Goal: Information Seeking & Learning: Learn about a topic

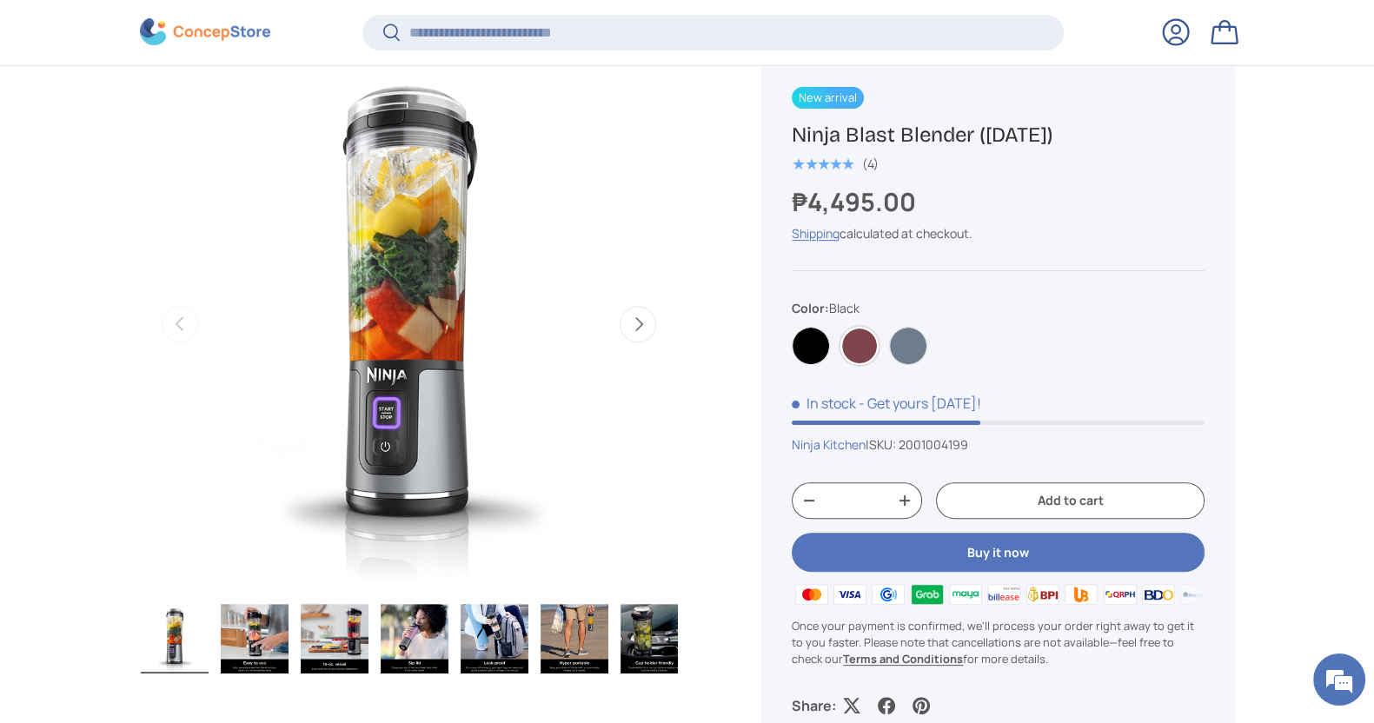
click at [857, 344] on label "Cranberry" at bounding box center [860, 346] width 38 height 38
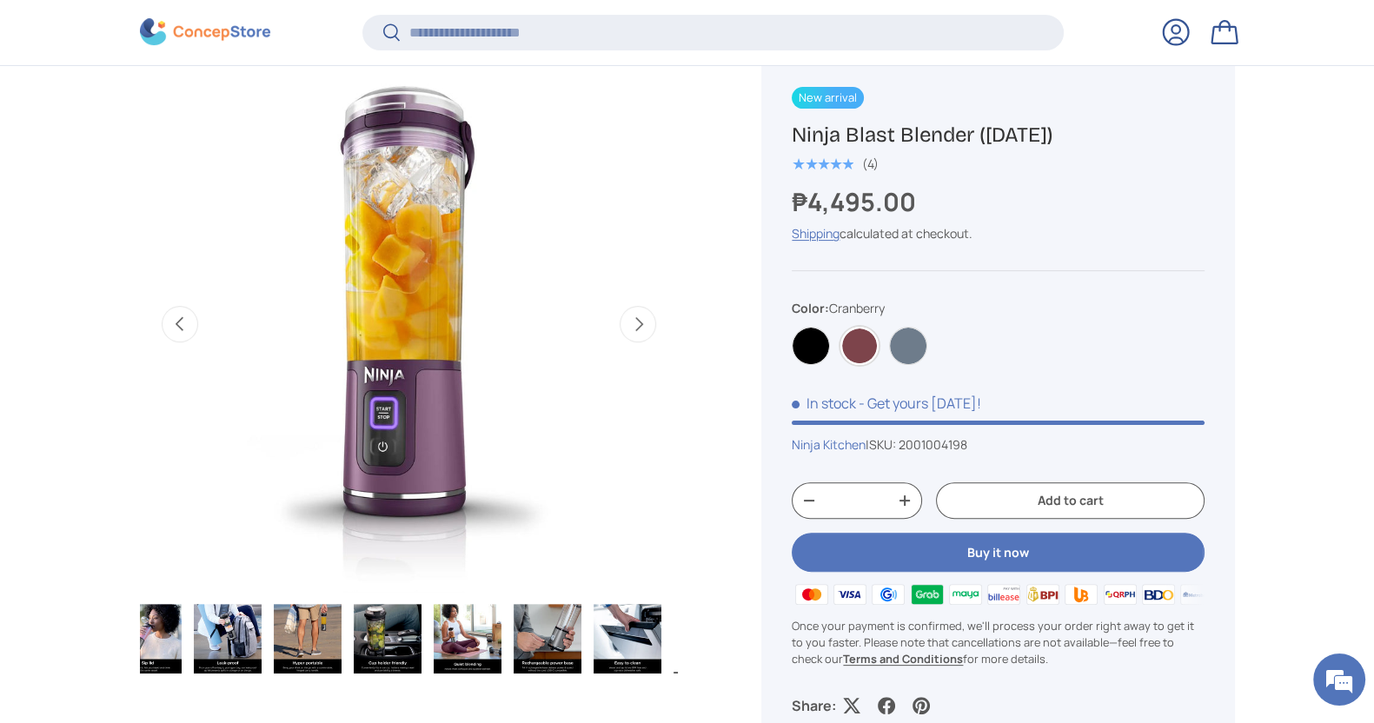
scroll to position [0, 409]
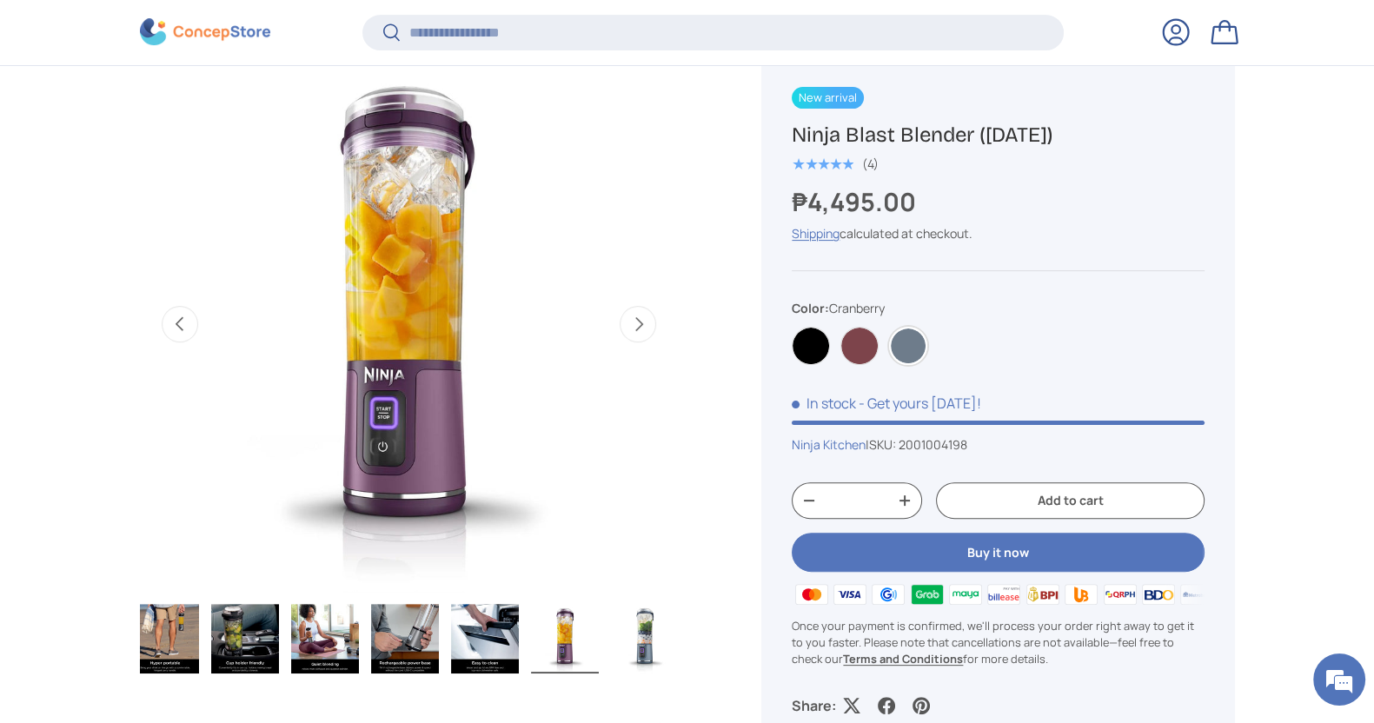
click at [908, 334] on label "Navy Blue" at bounding box center [908, 346] width 38 height 38
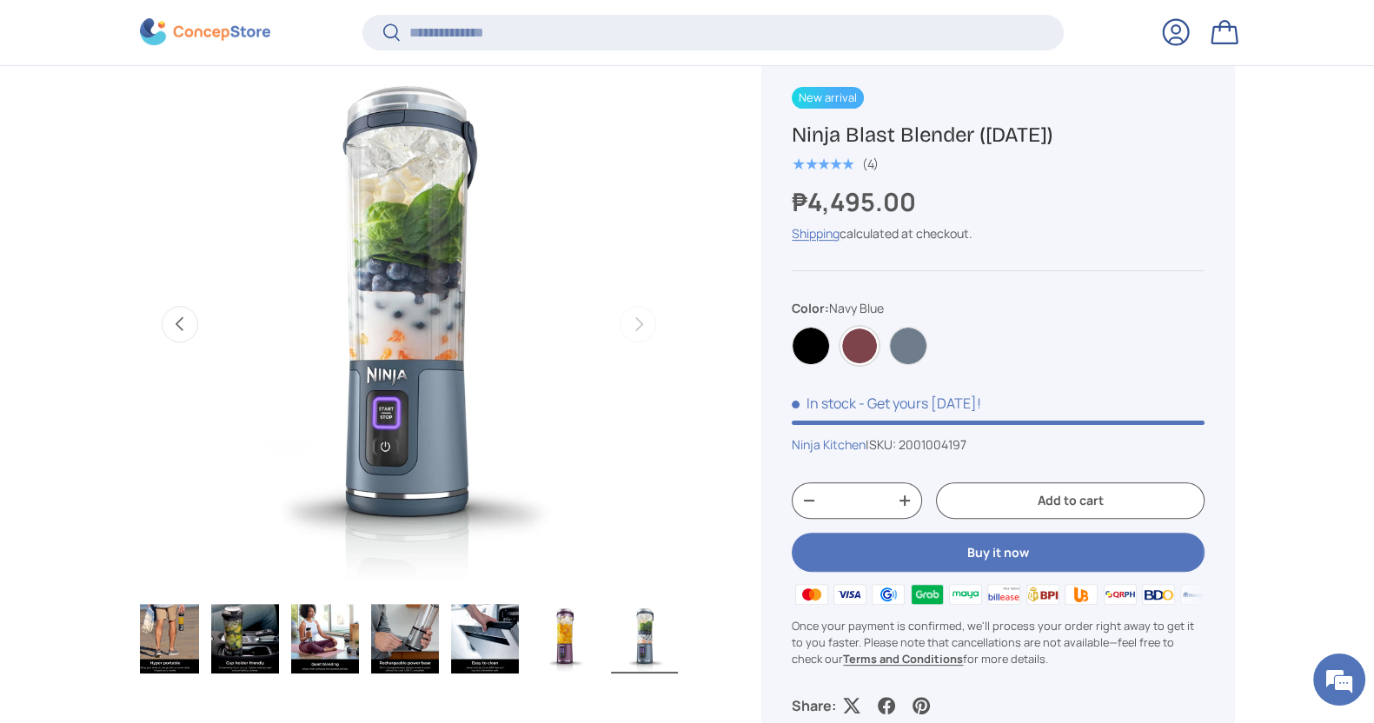
click at [854, 356] on label "Cranberry" at bounding box center [860, 346] width 38 height 38
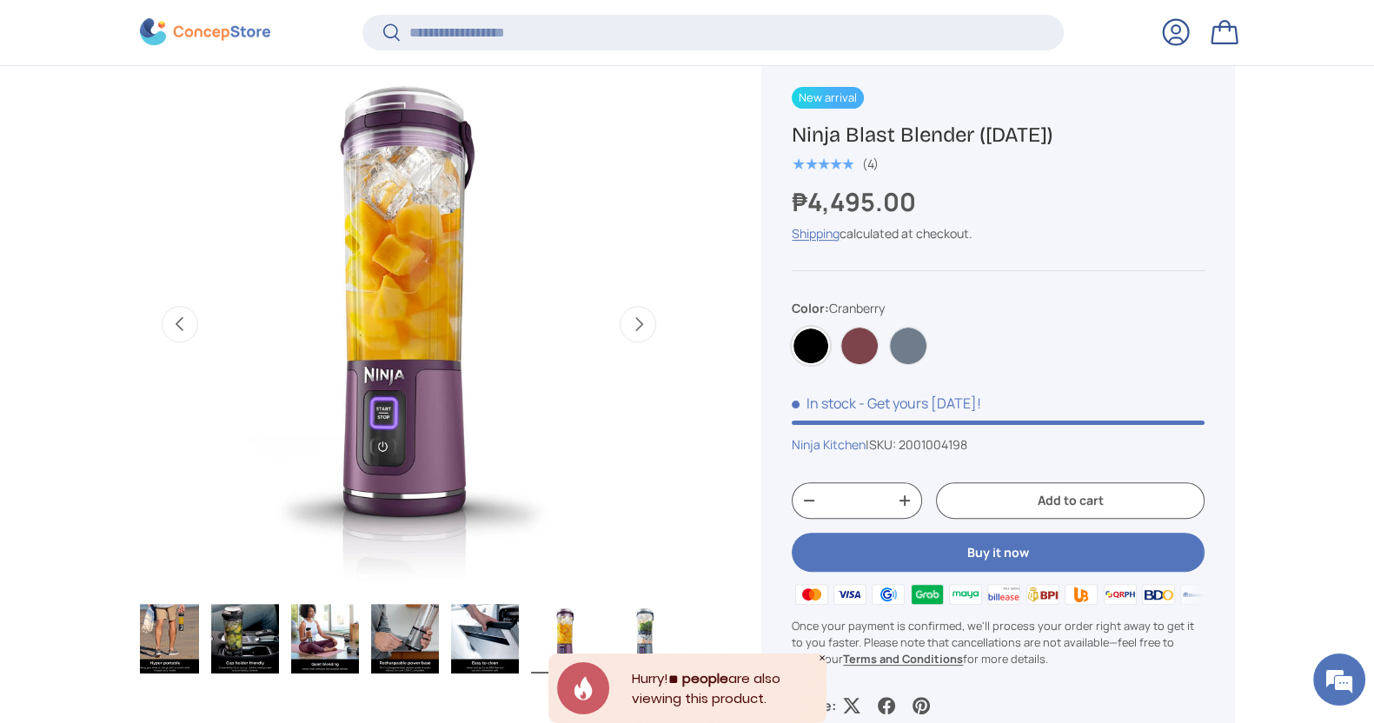
click at [818, 352] on label "Black" at bounding box center [811, 346] width 38 height 38
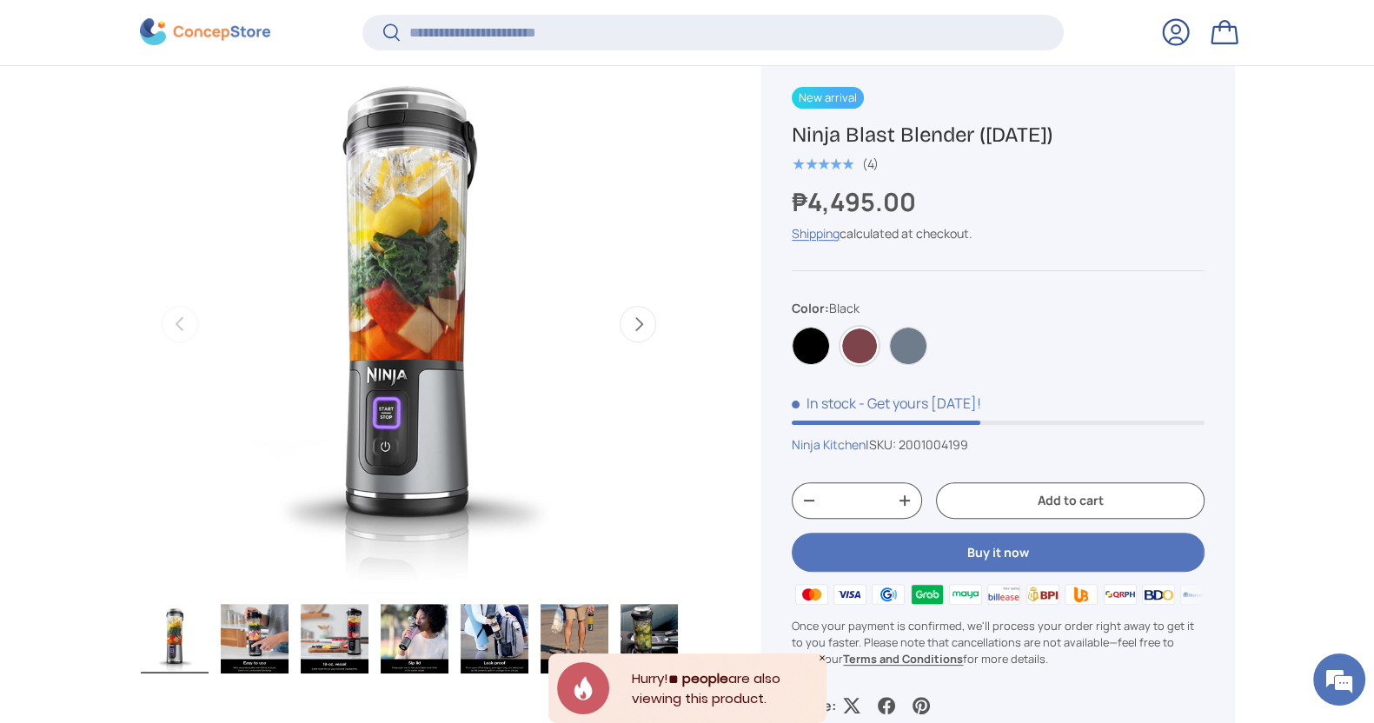
click at [867, 348] on label "Cranberry" at bounding box center [860, 346] width 38 height 38
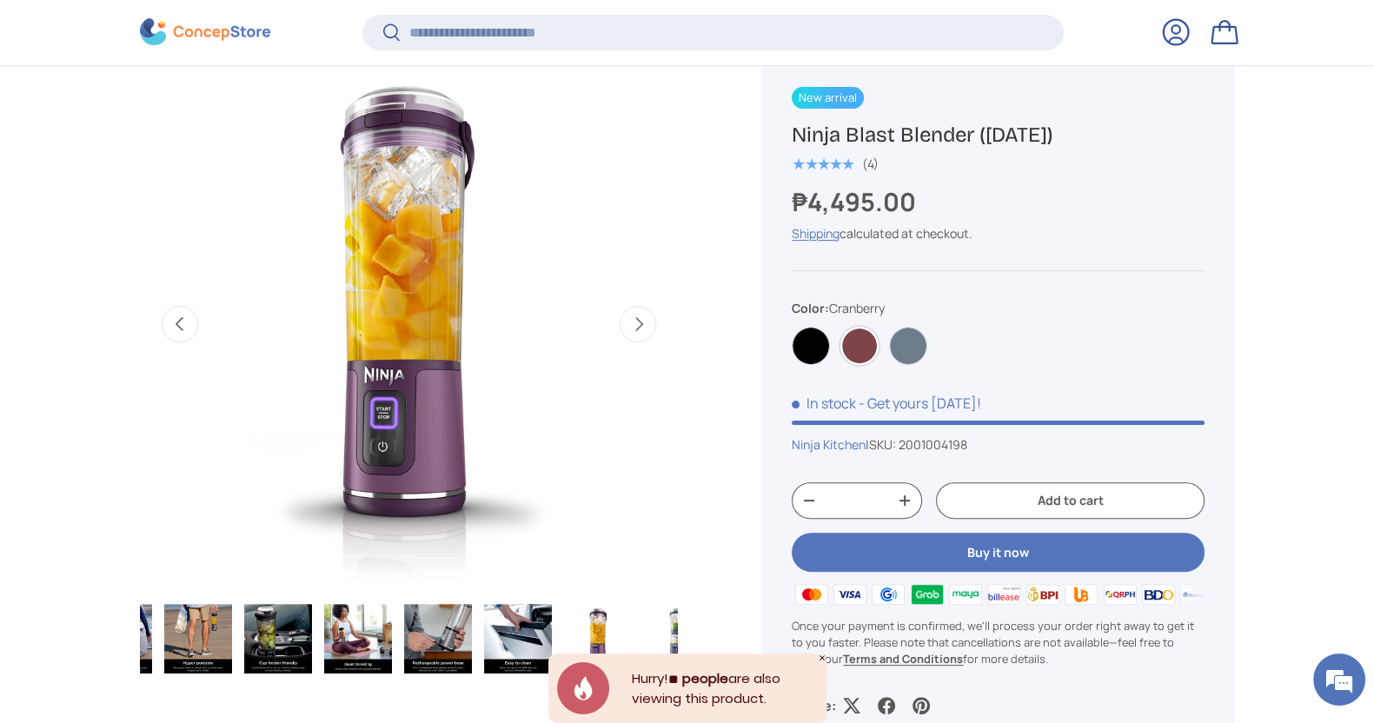
scroll to position [0, 409]
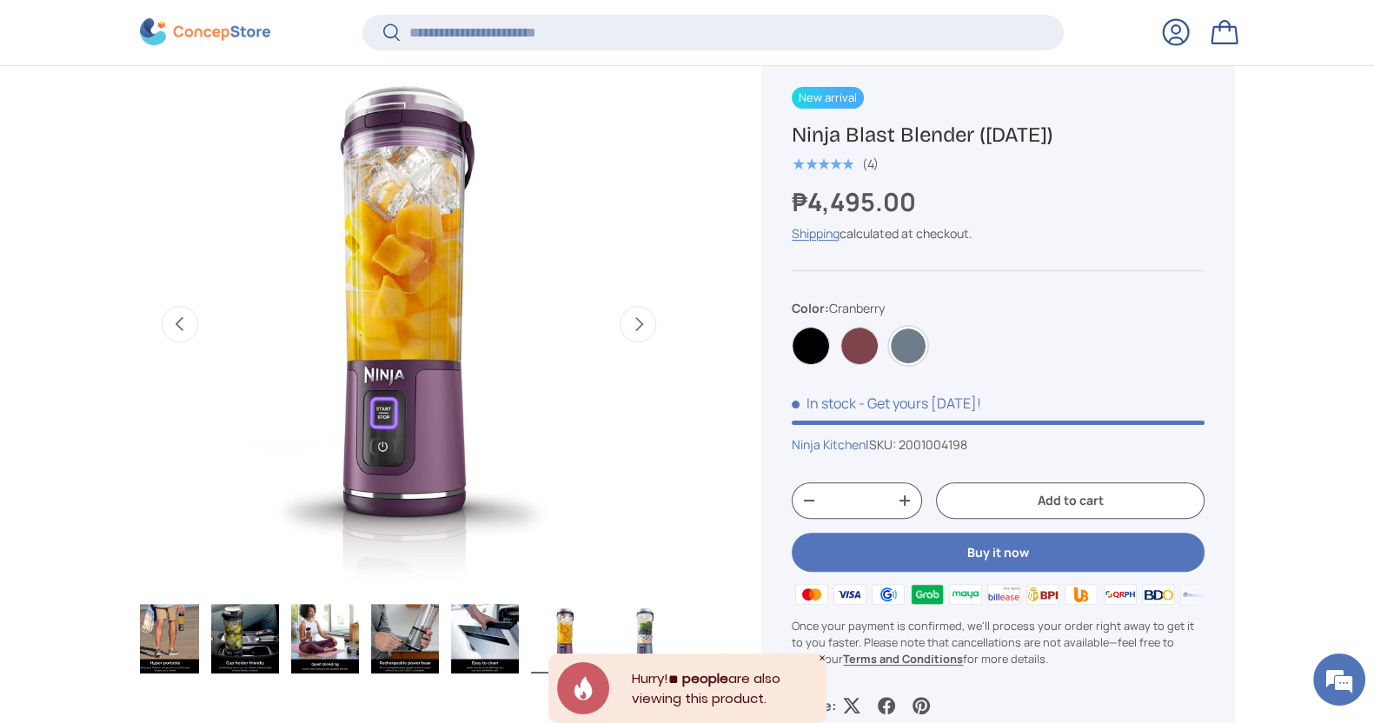
click at [895, 349] on label "Navy Blue" at bounding box center [908, 346] width 38 height 38
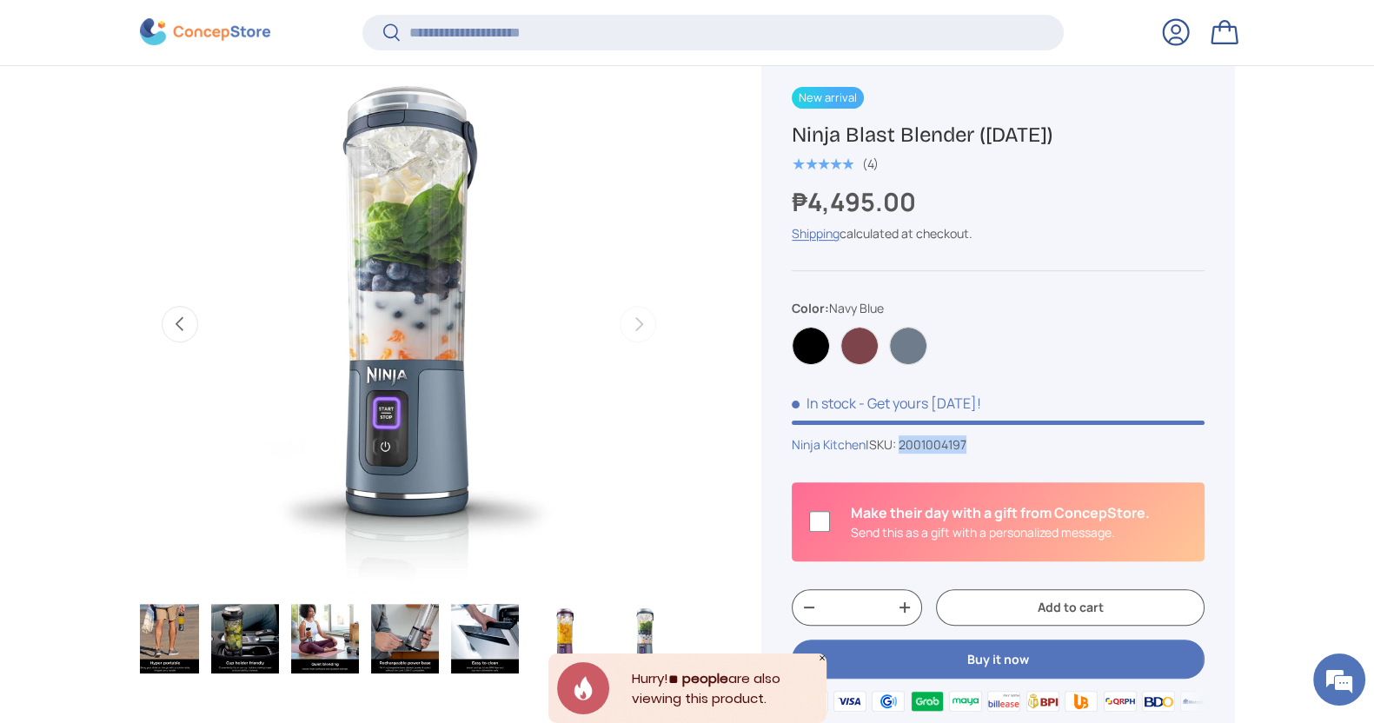
drag, startPoint x: 984, startPoint y: 439, endPoint x: 910, endPoint y: 442, distance: 74.0
click at [910, 442] on div "Ninja Kitchen | SKU: 2001004197" at bounding box center [998, 444] width 412 height 18
copy span "2001004197"
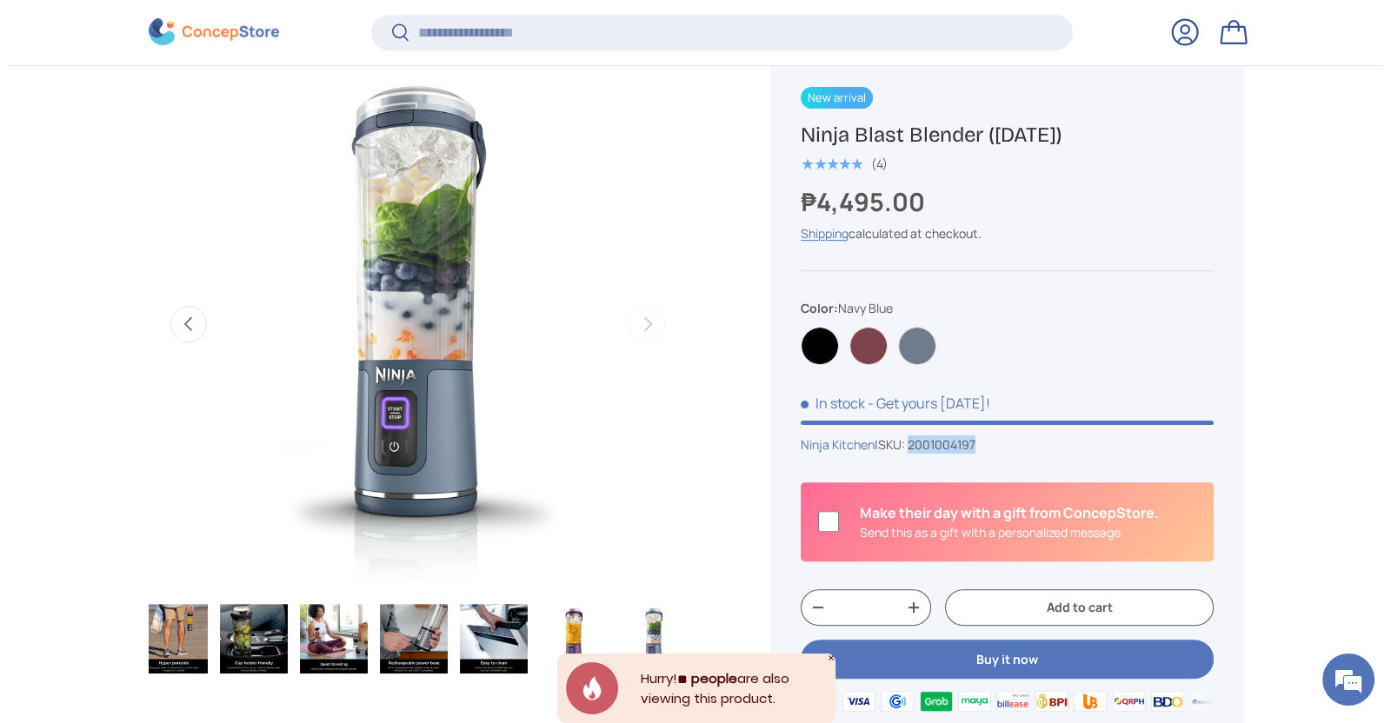
scroll to position [0, 0]
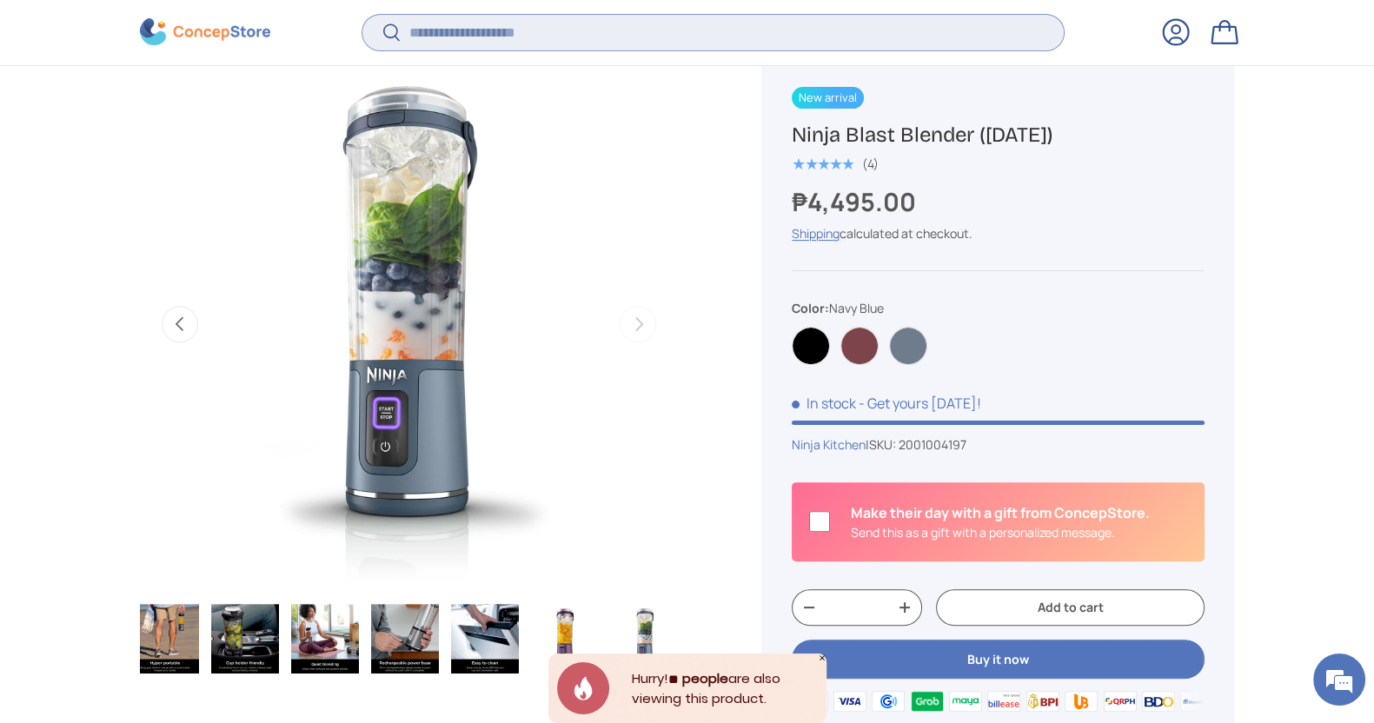
click at [864, 41] on input "Search" at bounding box center [712, 33] width 701 height 36
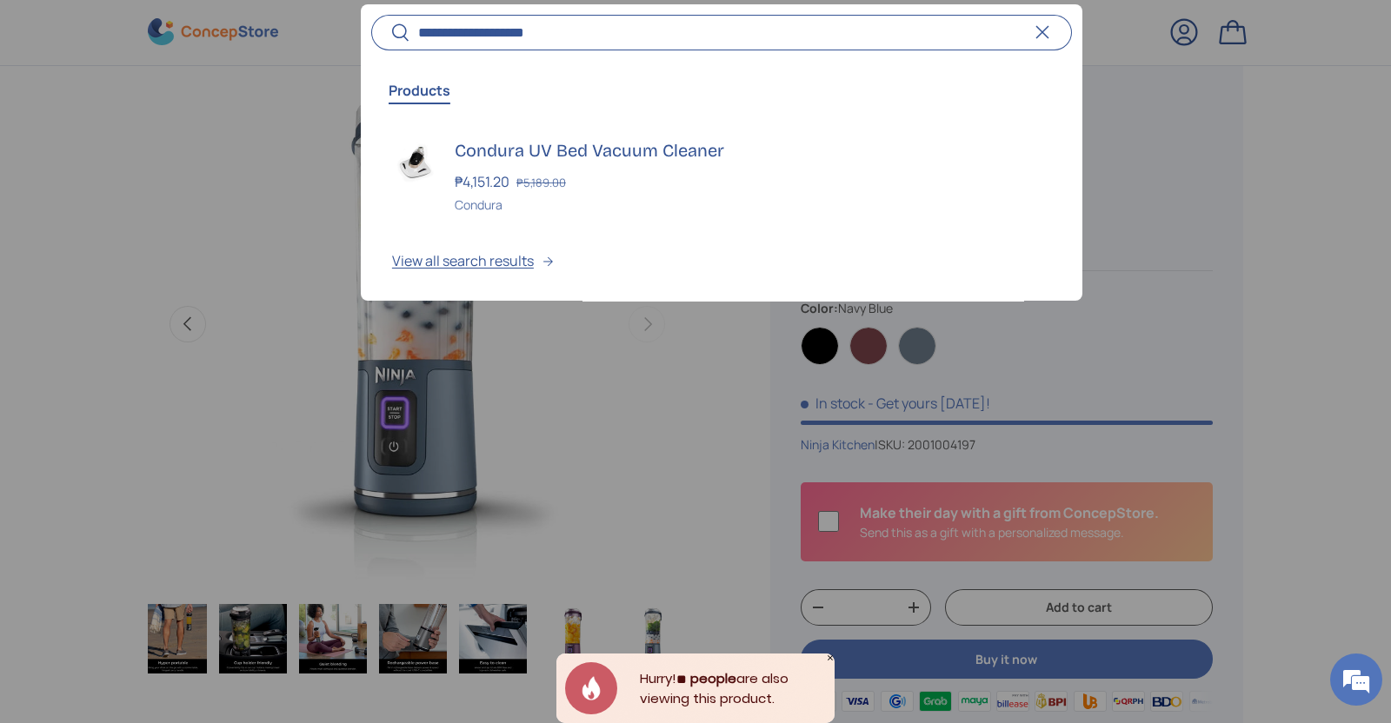
type input "**********"
click at [585, 210] on div "Condura" at bounding box center [753, 205] width 596 height 18
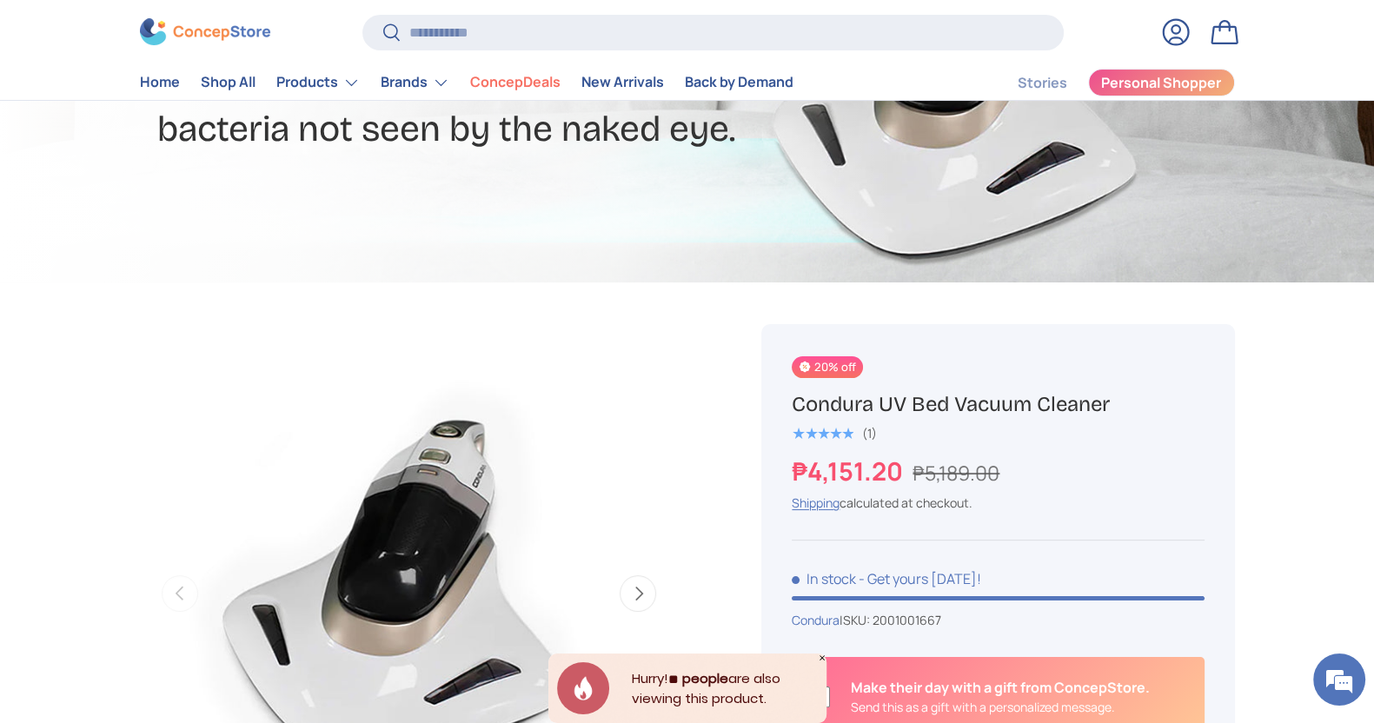
scroll to position [529, 0]
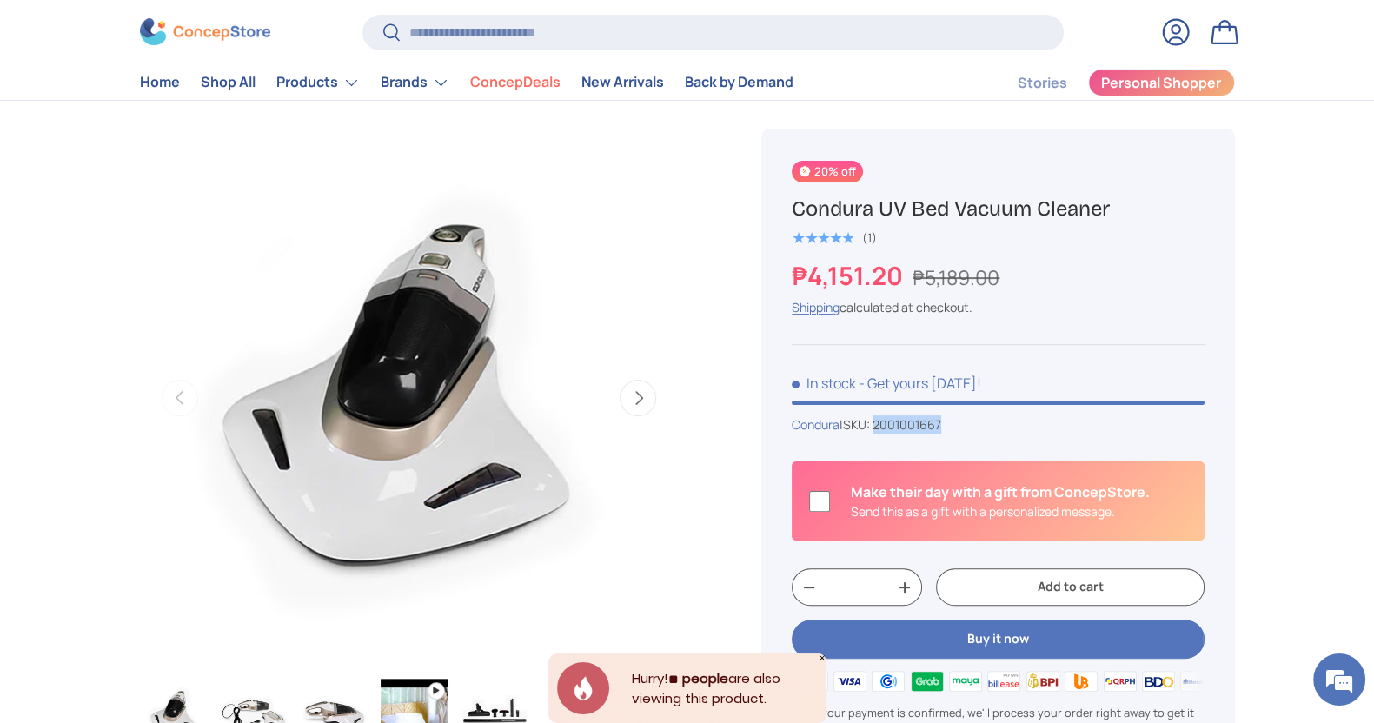
drag, startPoint x: 962, startPoint y: 428, endPoint x: 882, endPoint y: 428, distance: 80.0
click at [882, 428] on div "Condura | SKU: 2001001667" at bounding box center [998, 424] width 412 height 18
copy span "2001001667"
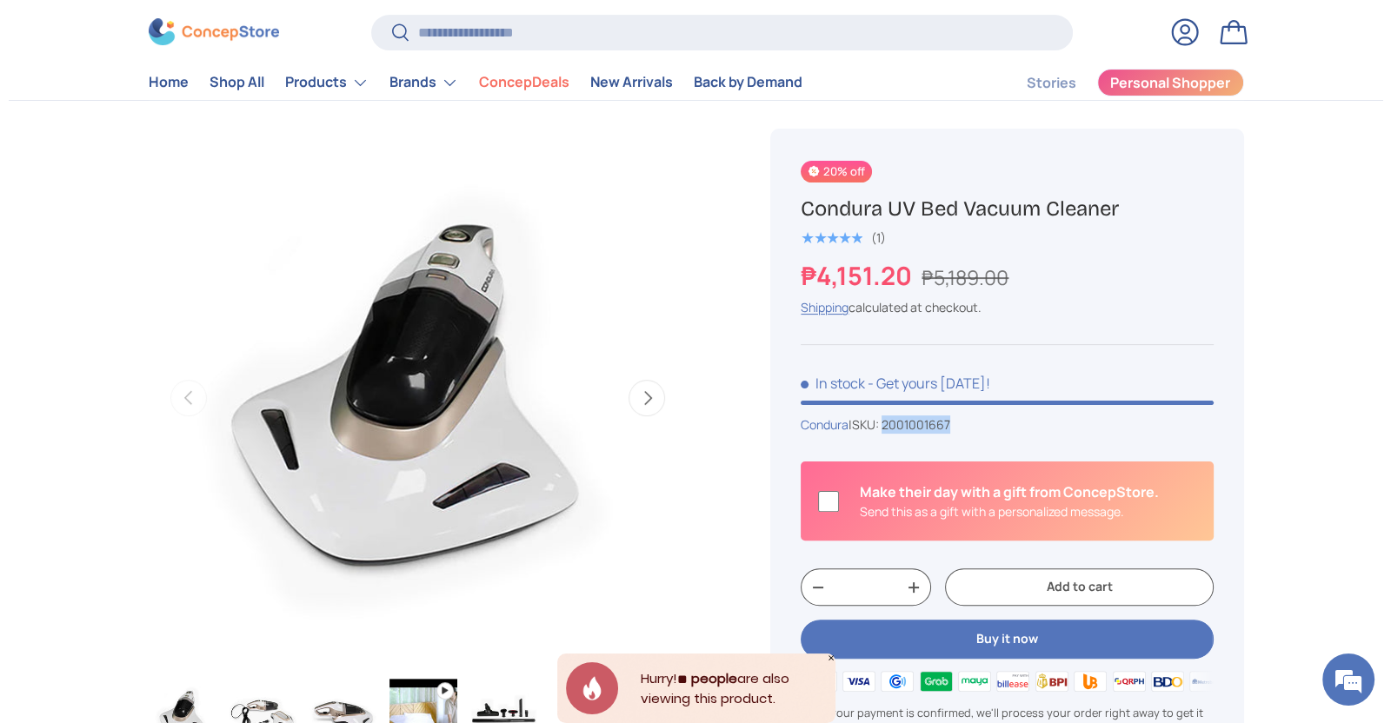
scroll to position [0, 0]
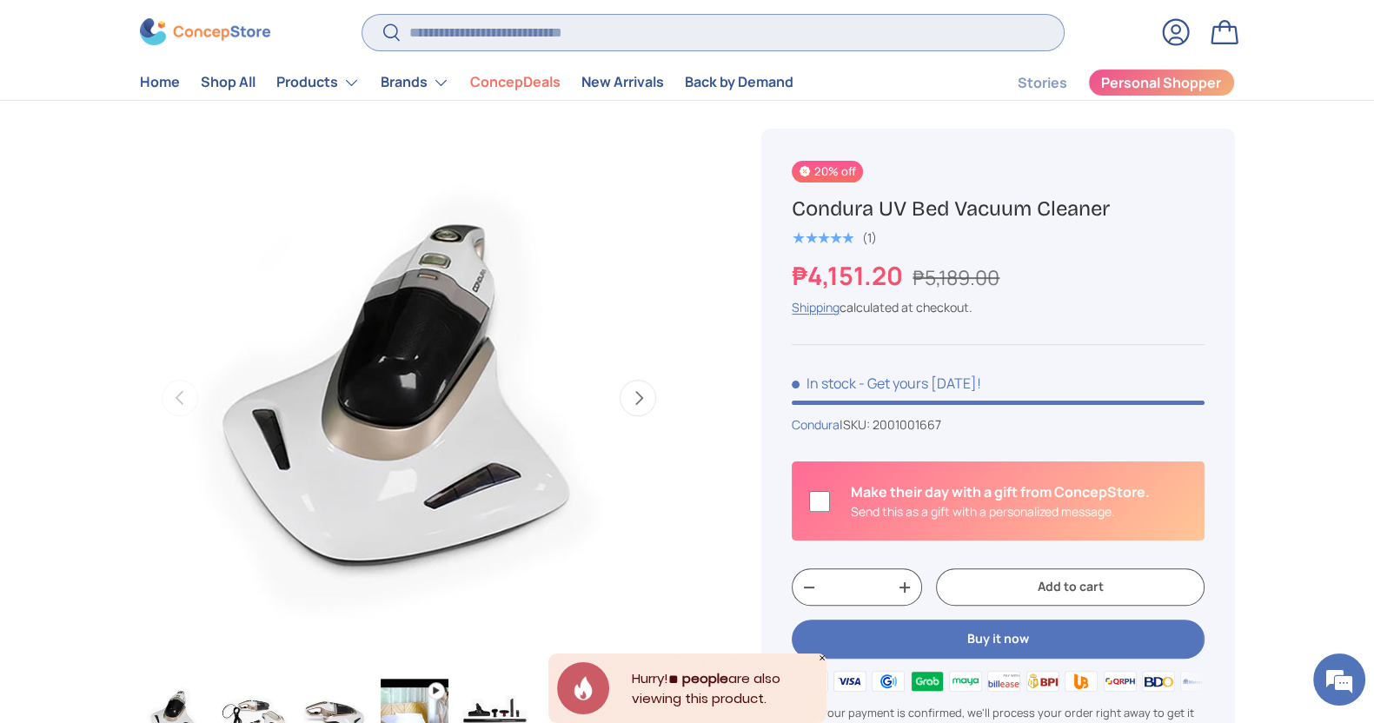
click at [536, 15] on input "Search" at bounding box center [712, 33] width 701 height 36
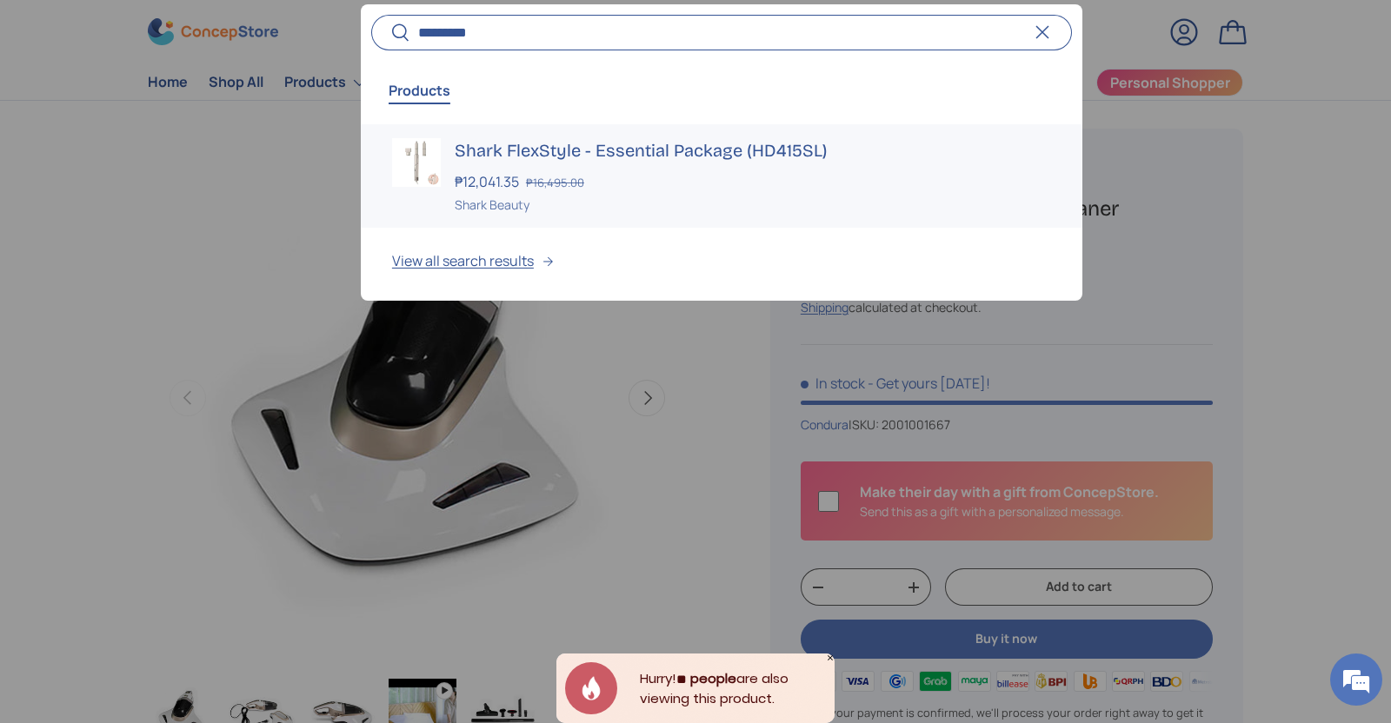
type input "*********"
click at [577, 196] on div "Shark Beauty" at bounding box center [753, 205] width 596 height 18
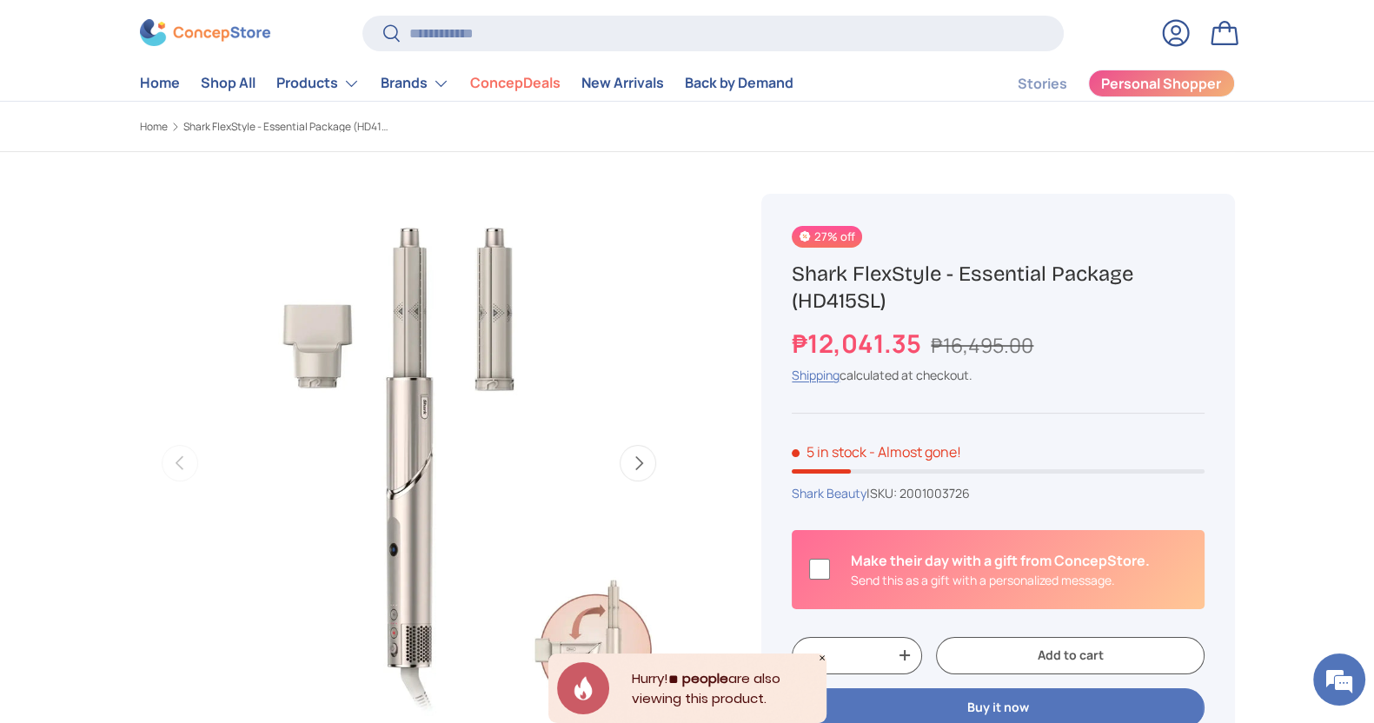
scroll to position [30, 0]
drag, startPoint x: 993, startPoint y: 487, endPoint x: 908, endPoint y: 488, distance: 84.3
click at [908, 488] on div "Shark Beauty | SKU: 2001003726" at bounding box center [998, 492] width 412 height 18
copy span "2001003726"
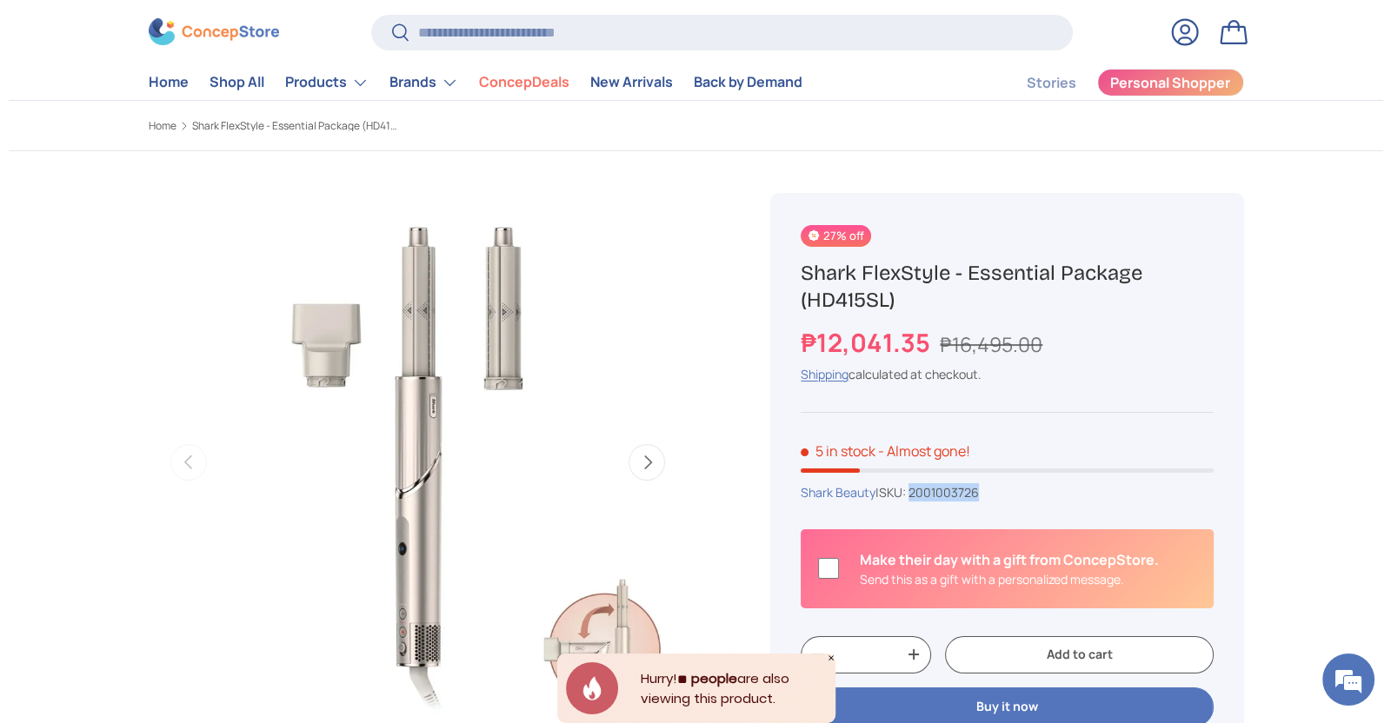
scroll to position [0, 0]
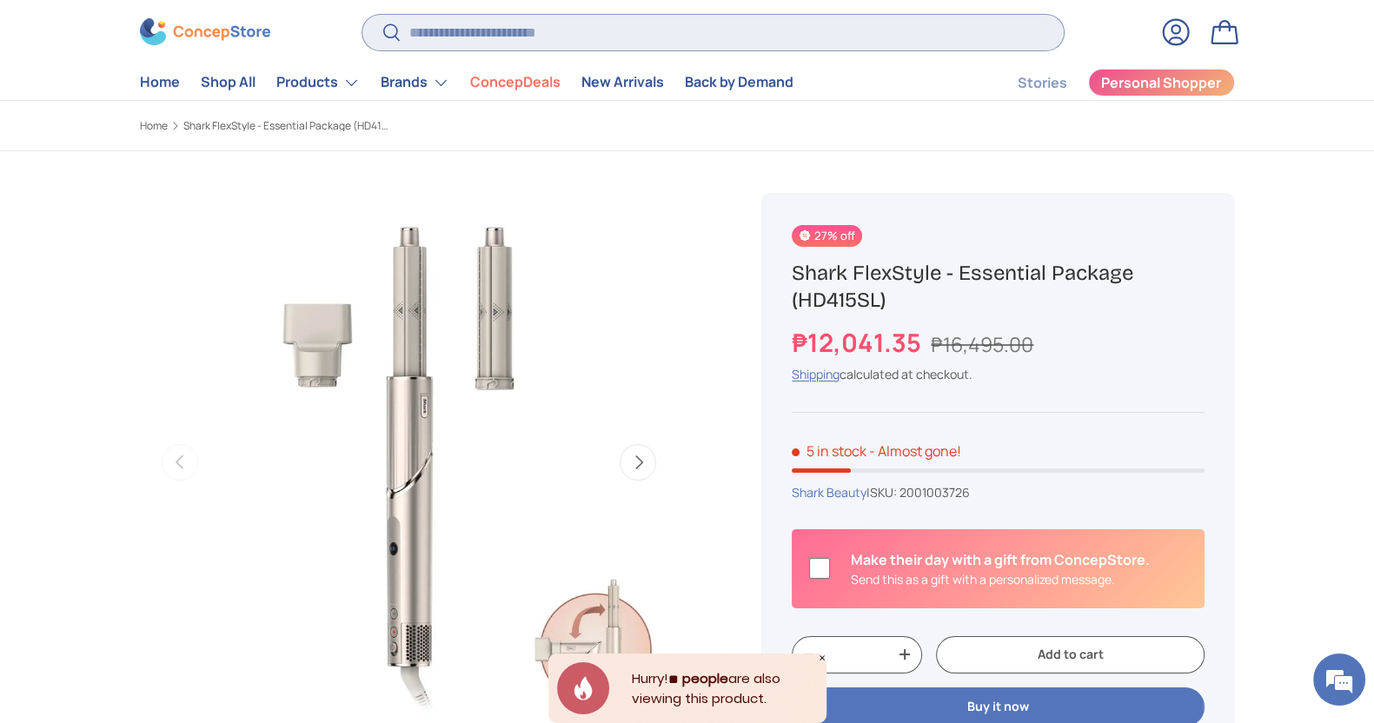
click at [585, 43] on input "Search" at bounding box center [712, 33] width 701 height 36
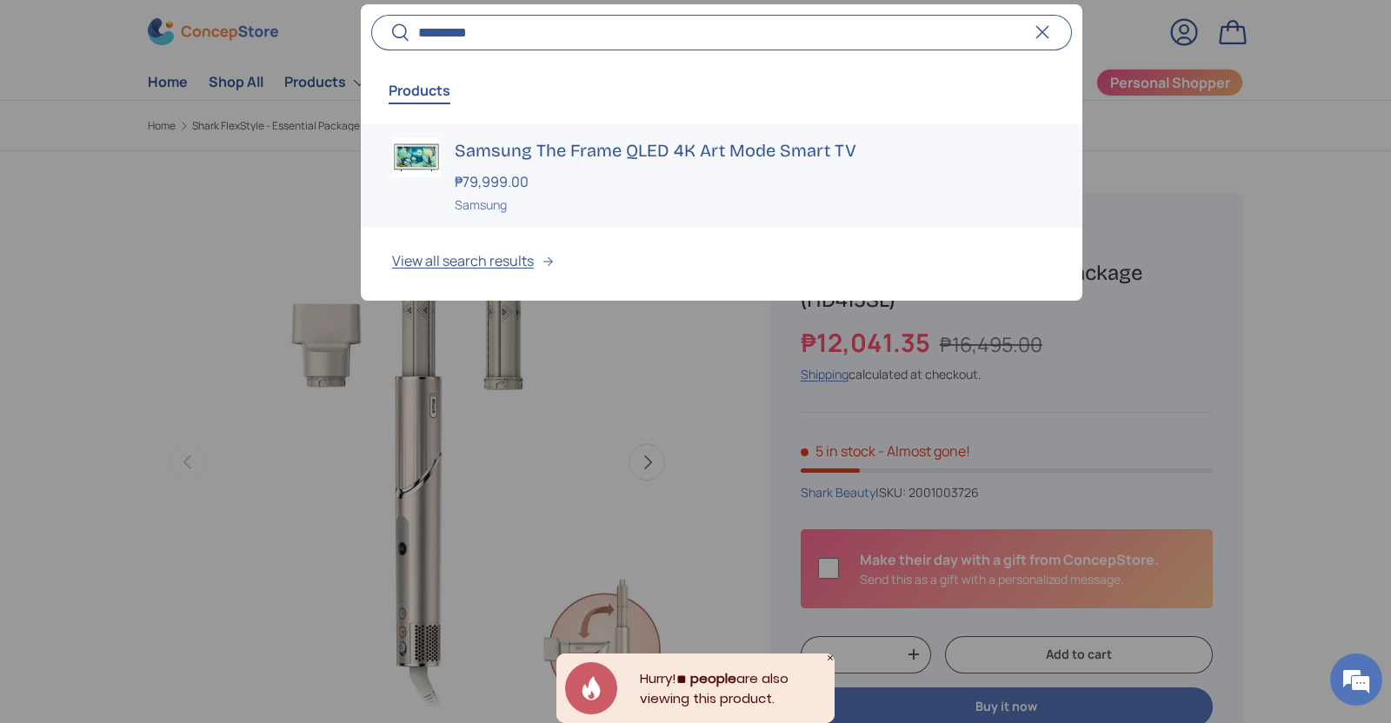
type input "*********"
click at [526, 165] on div "Samsung The Frame QLED 4K Art Mode Smart TV ₱79,999.00 Unit price / Unavailable…" at bounding box center [753, 176] width 596 height 76
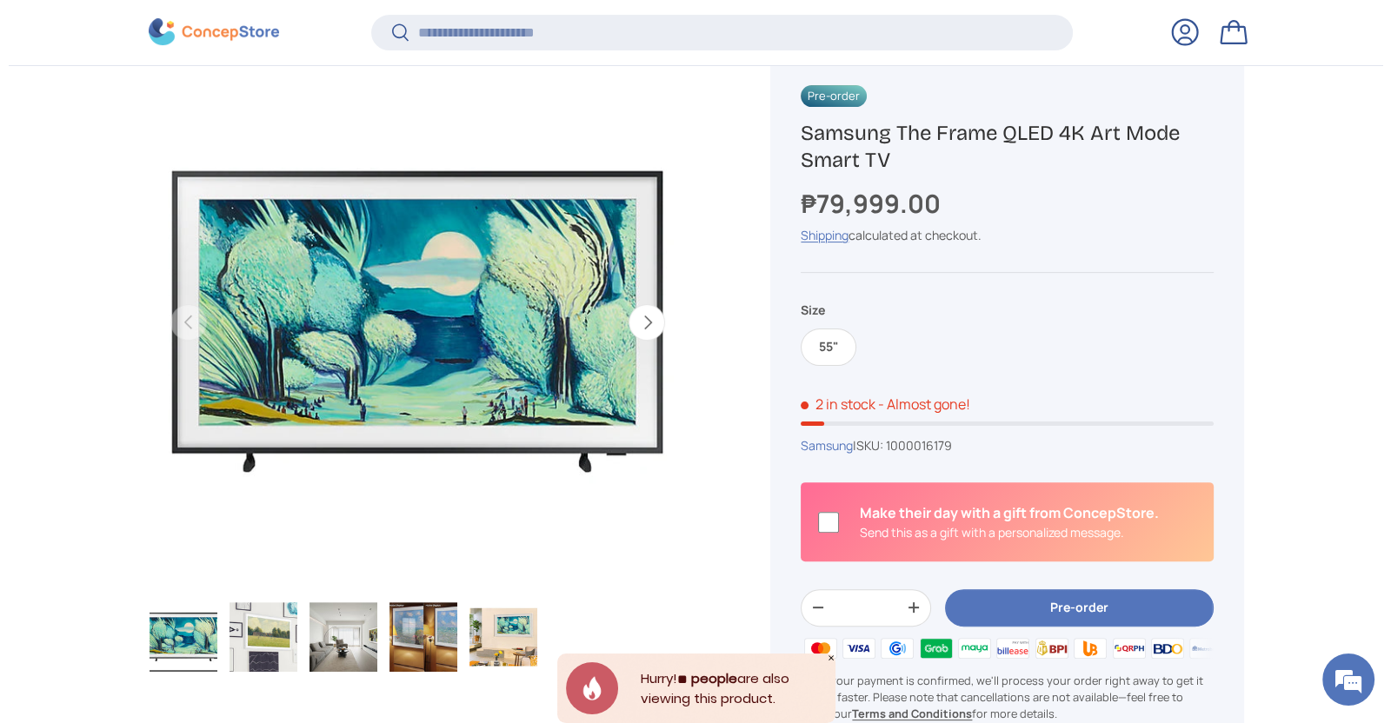
scroll to position [639, 0]
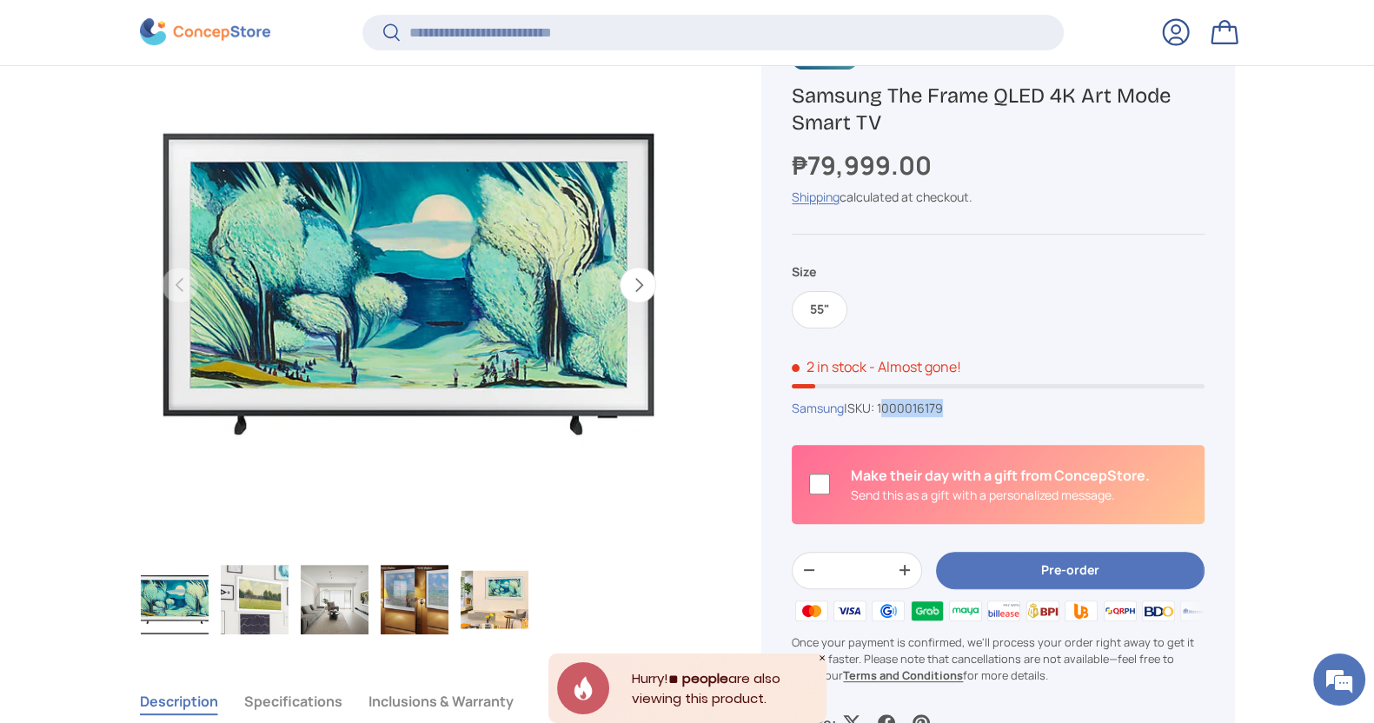
drag, startPoint x: 966, startPoint y: 406, endPoint x: 890, endPoint y: 409, distance: 75.7
click at [890, 409] on div "Samsung | SKU: 1000016179" at bounding box center [998, 408] width 412 height 18
click at [890, 409] on span "1000016179" at bounding box center [910, 408] width 66 height 17
drag, startPoint x: 964, startPoint y: 410, endPoint x: 889, endPoint y: 403, distance: 75.1
click at [889, 403] on div "Samsung | SKU: 1000016179" at bounding box center [998, 408] width 412 height 18
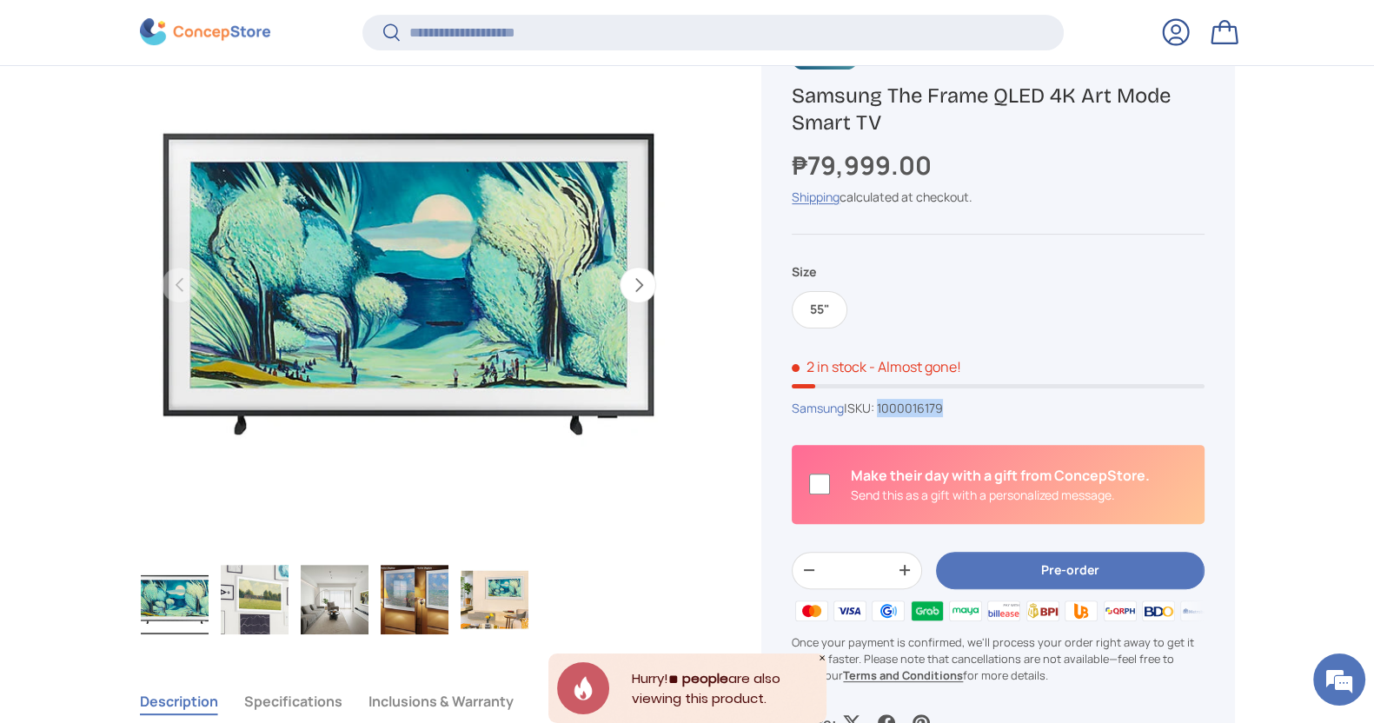
copy span "1000016179"
click at [559, 39] on input "Search" at bounding box center [712, 33] width 701 height 36
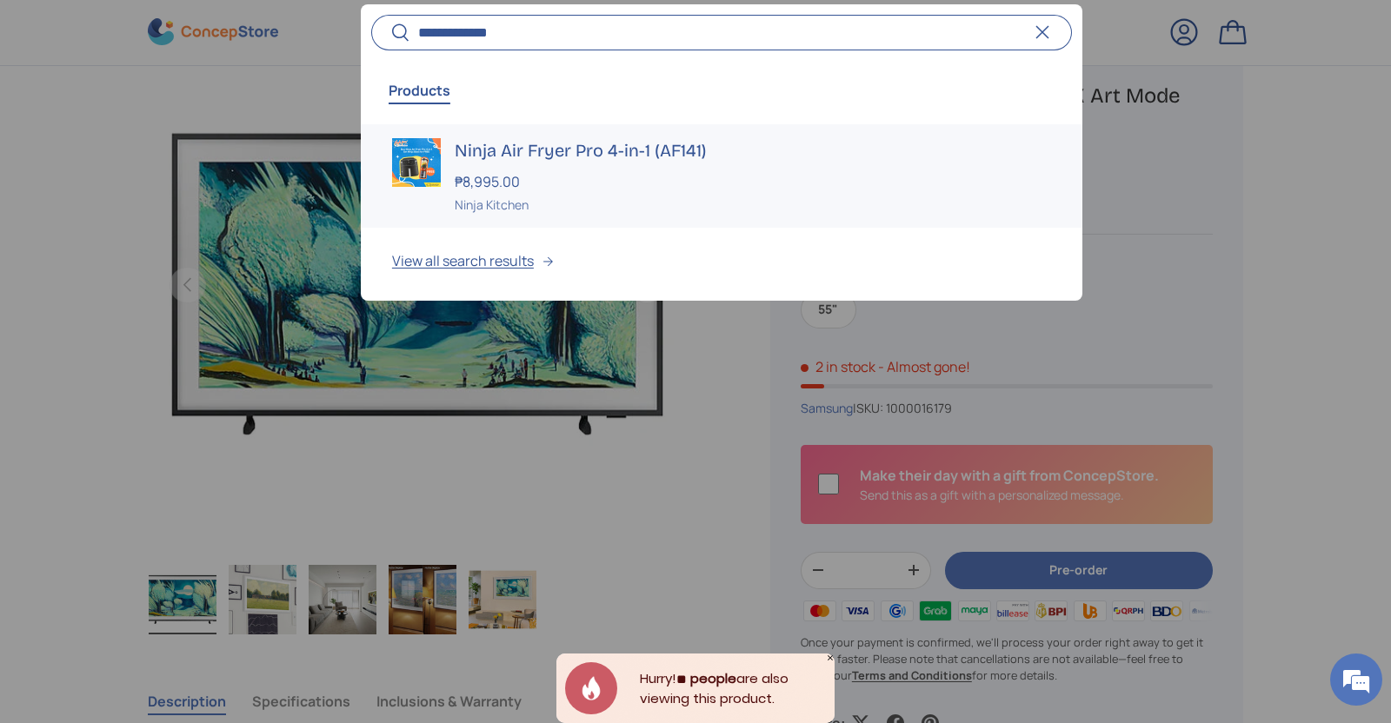
type input "**********"
click at [533, 144] on h3 "Ninja Air Fryer Pro 4-in-1 (AF141)" at bounding box center [753, 150] width 596 height 24
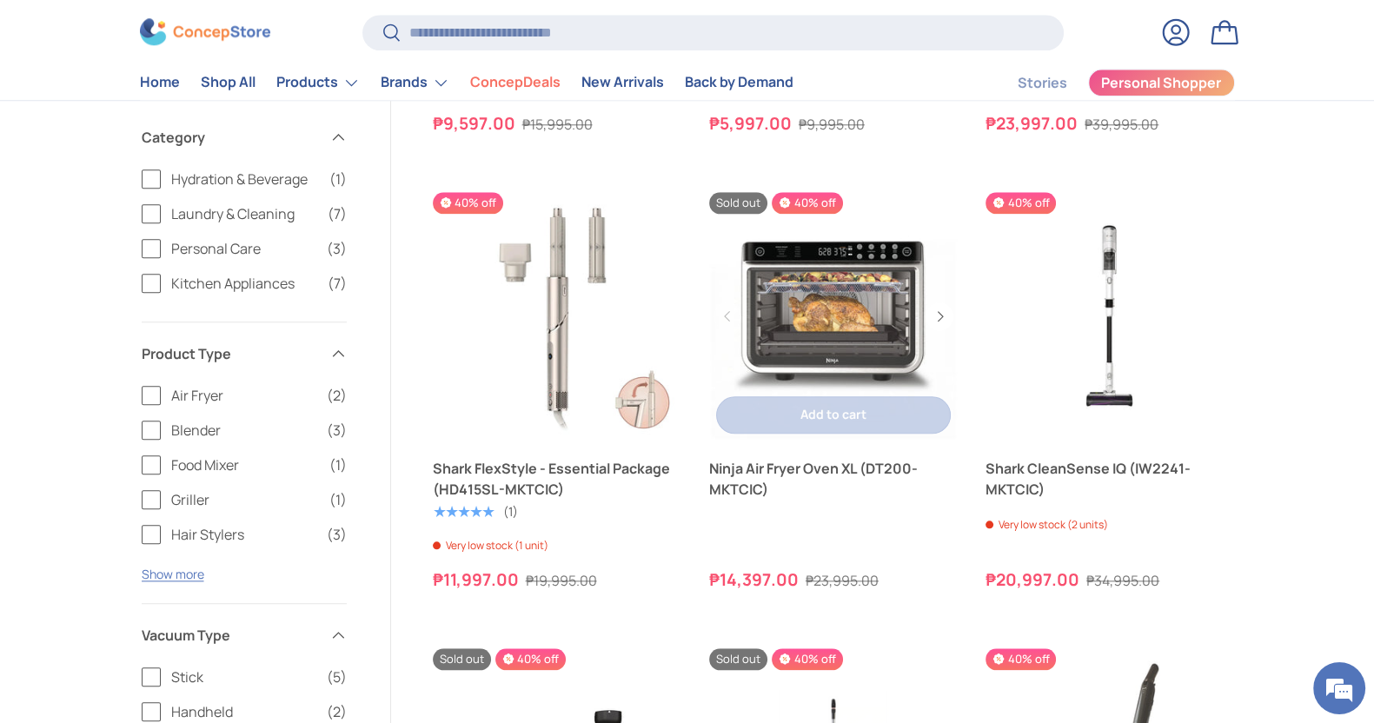
scroll to position [2256, 0]
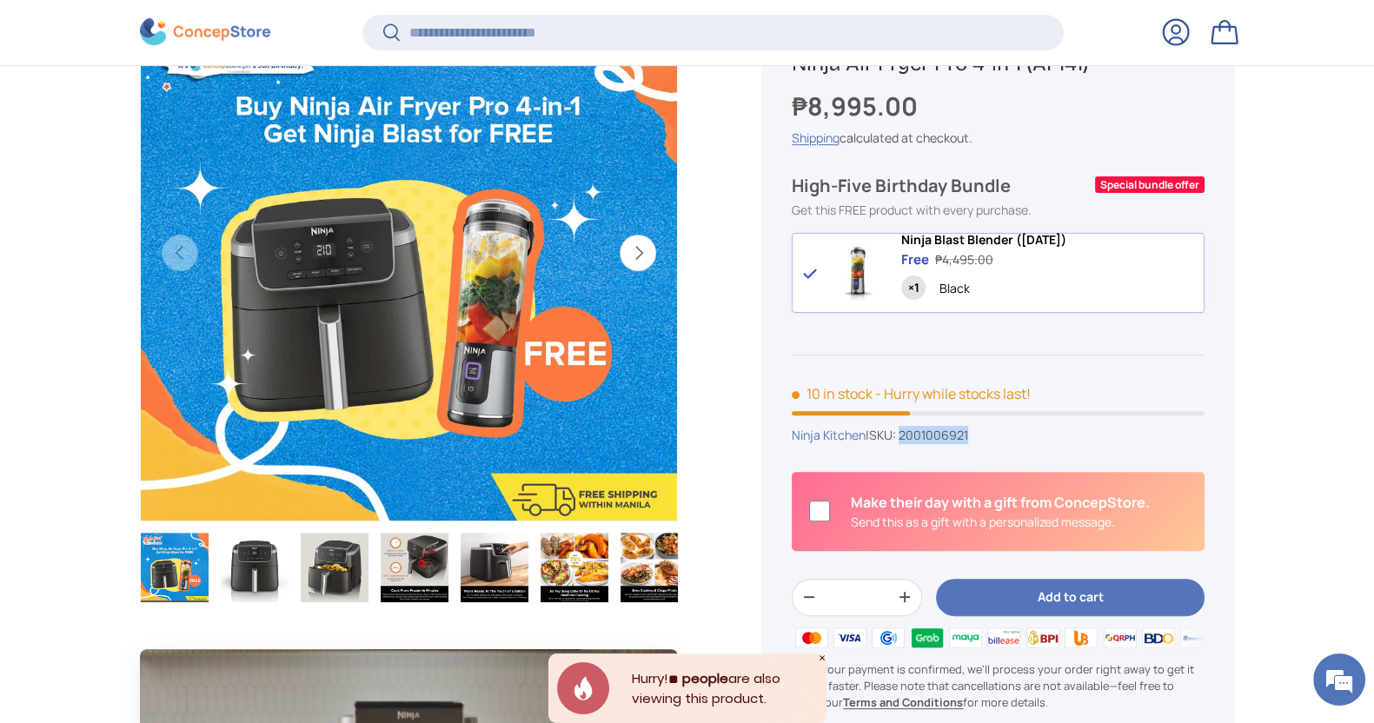
drag, startPoint x: 988, startPoint y: 446, endPoint x: 908, endPoint y: 447, distance: 80.0
click at [908, 444] on div "Ninja Kitchen | SKU: 2001006921" at bounding box center [998, 435] width 412 height 18
copy span "2001006921"
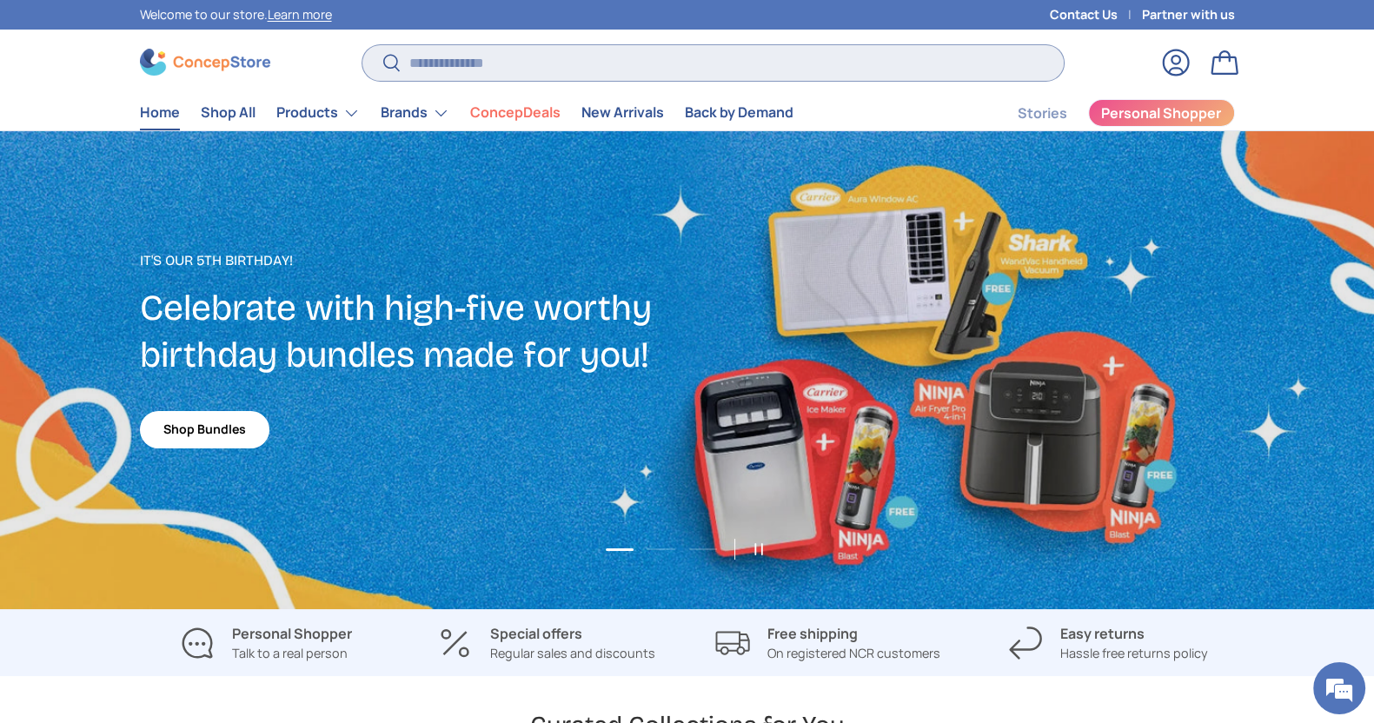
click at [624, 58] on input "Search" at bounding box center [712, 63] width 701 height 36
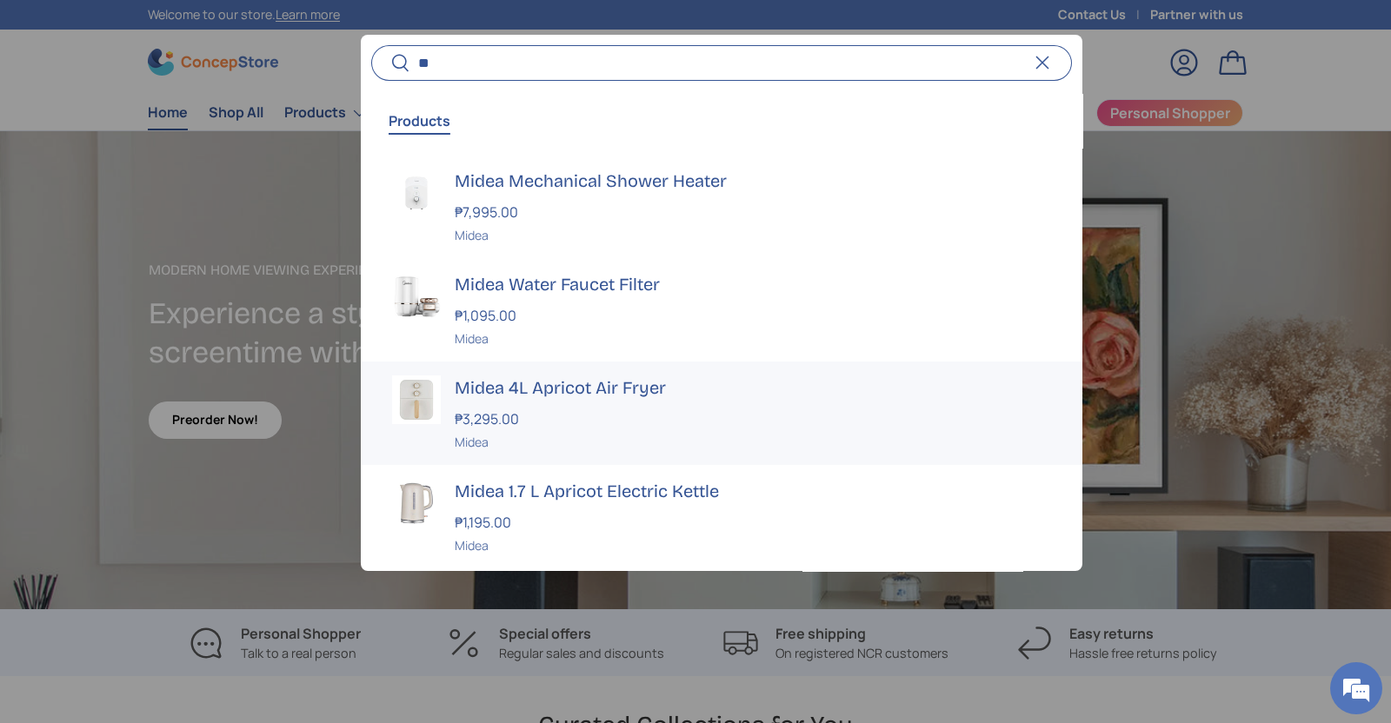
type input "*"
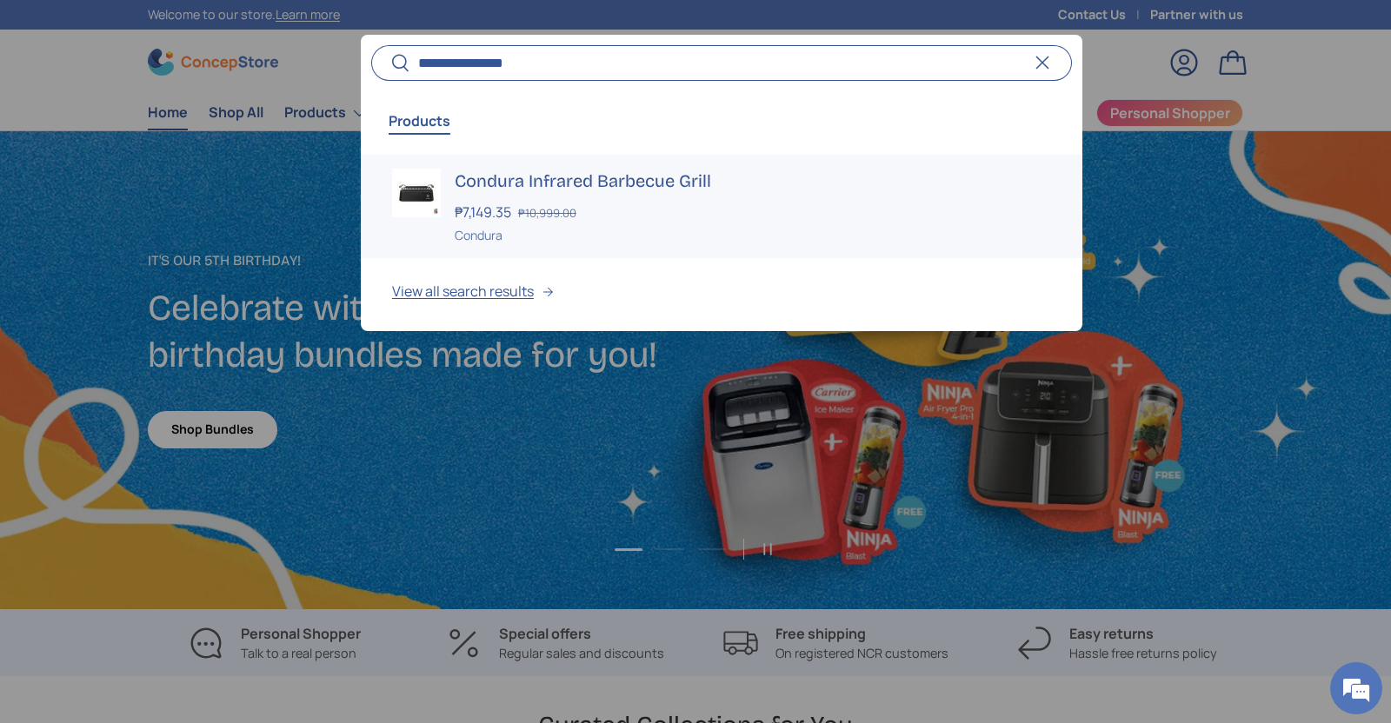
type input "**********"
click at [571, 184] on h3 "Condura Infrared Barbecue Grill" at bounding box center [753, 181] width 596 height 24
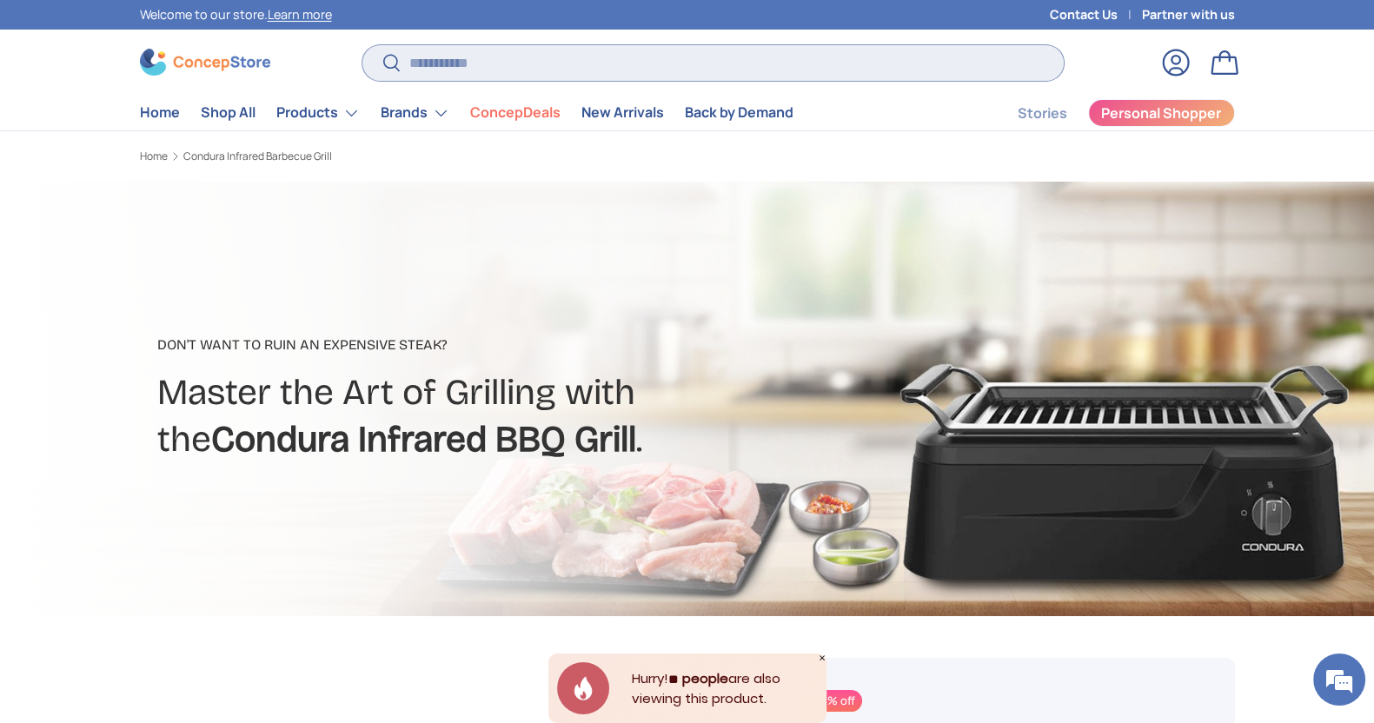
click at [679, 58] on input "Search" at bounding box center [712, 63] width 701 height 36
click at [634, 63] on input "Search" at bounding box center [712, 63] width 701 height 36
type input "*****"
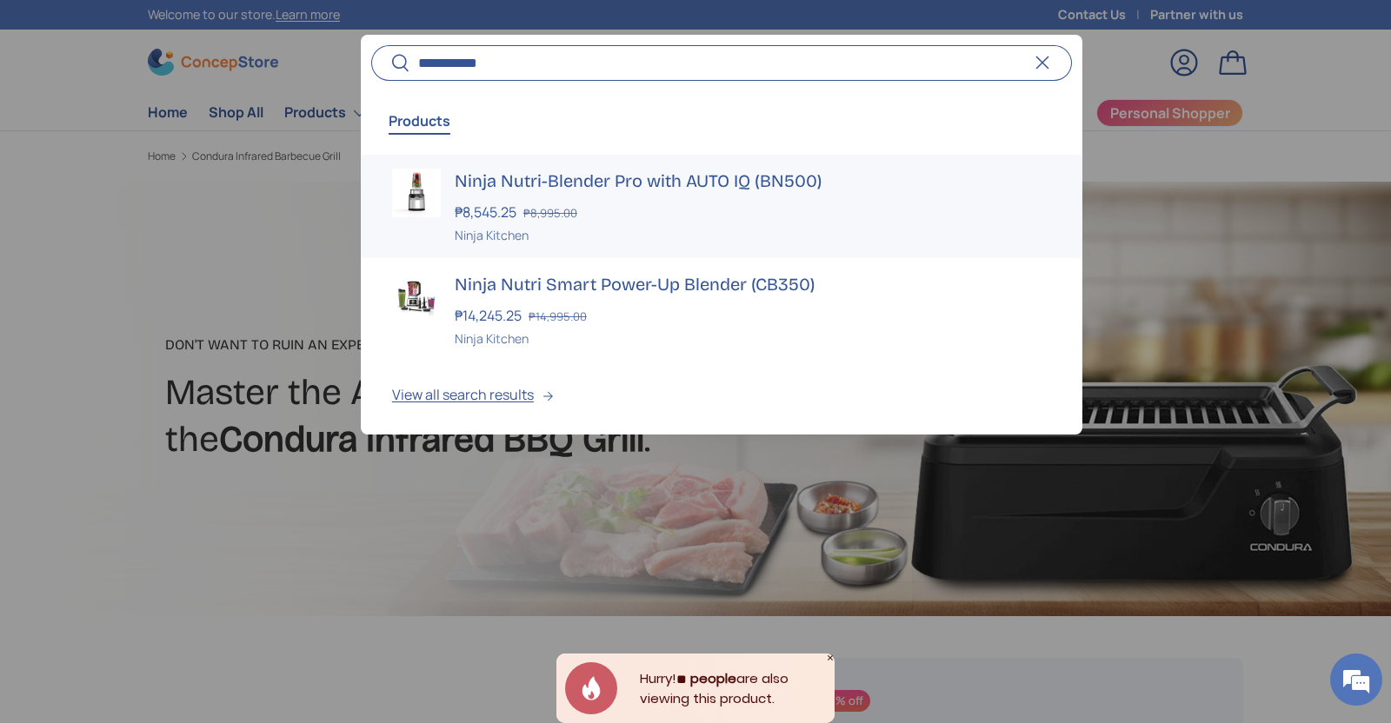
type input "**********"
click at [641, 216] on div "₱8,545.25 ₱8,995.00" at bounding box center [753, 212] width 596 height 21
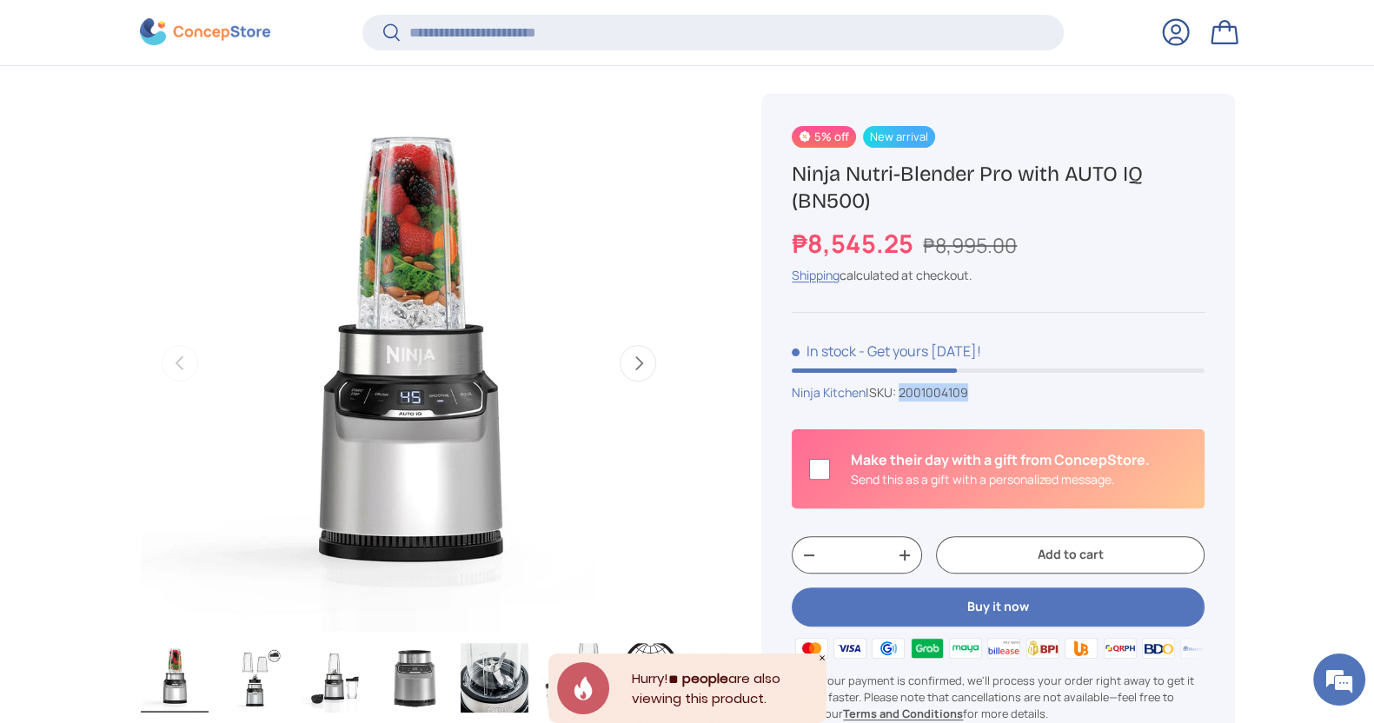
drag, startPoint x: 974, startPoint y: 387, endPoint x: 907, endPoint y: 389, distance: 67.0
click at [907, 389] on div "Ninja Kitchen | SKU: 2001004109" at bounding box center [998, 392] width 412 height 18
copy span "2001004109"
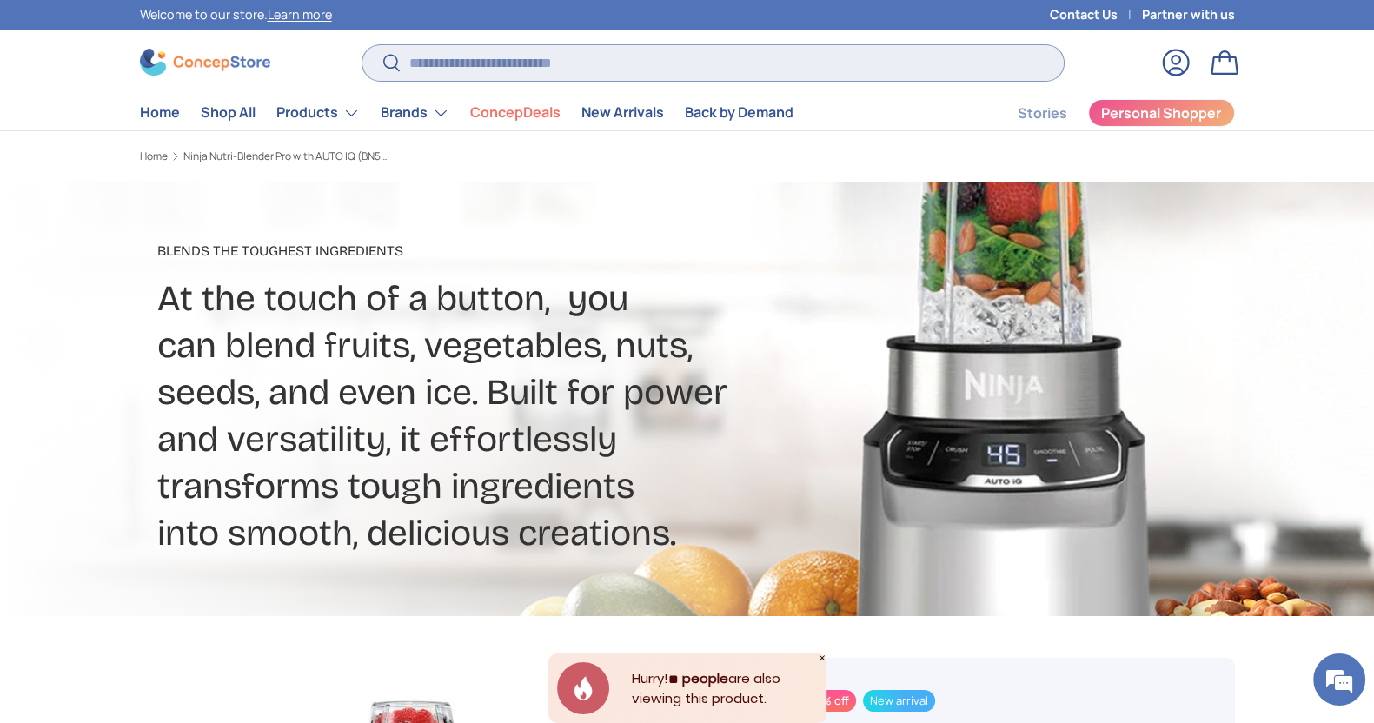
click at [561, 50] on input "Search" at bounding box center [712, 63] width 701 height 36
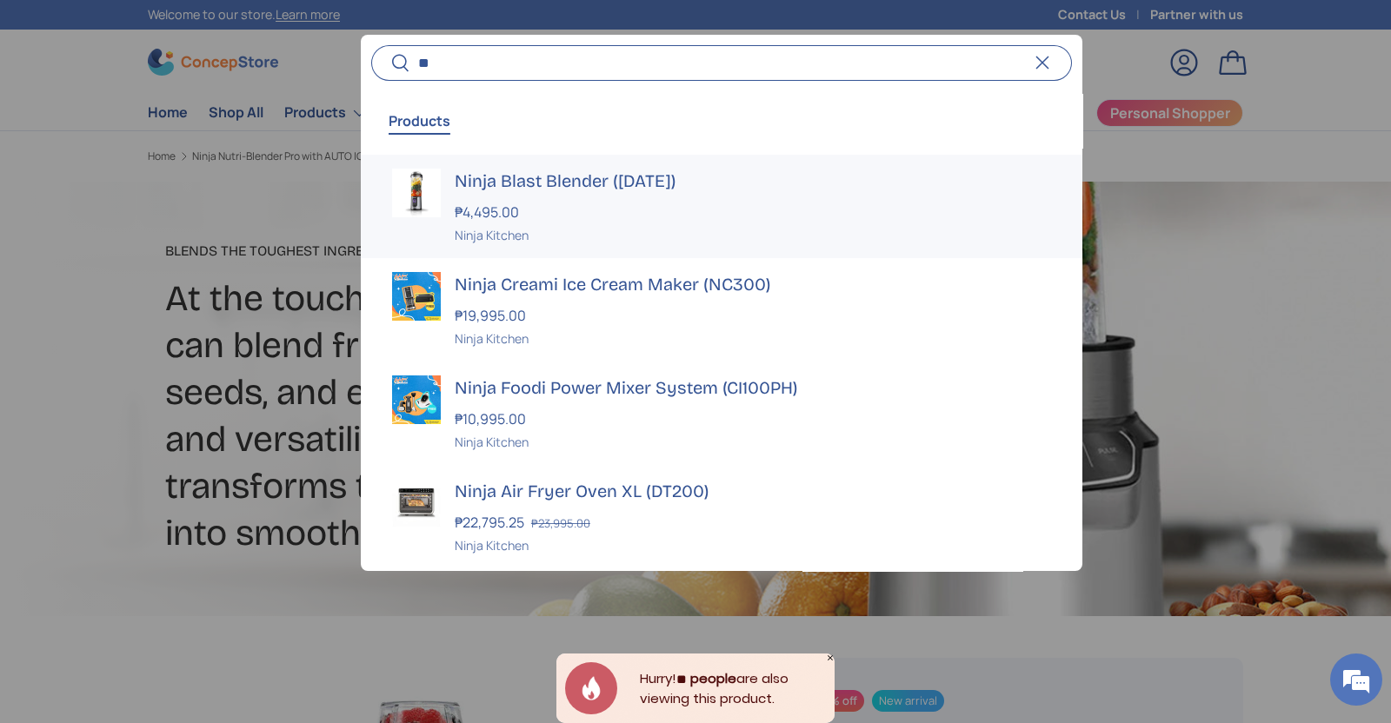
type input "*"
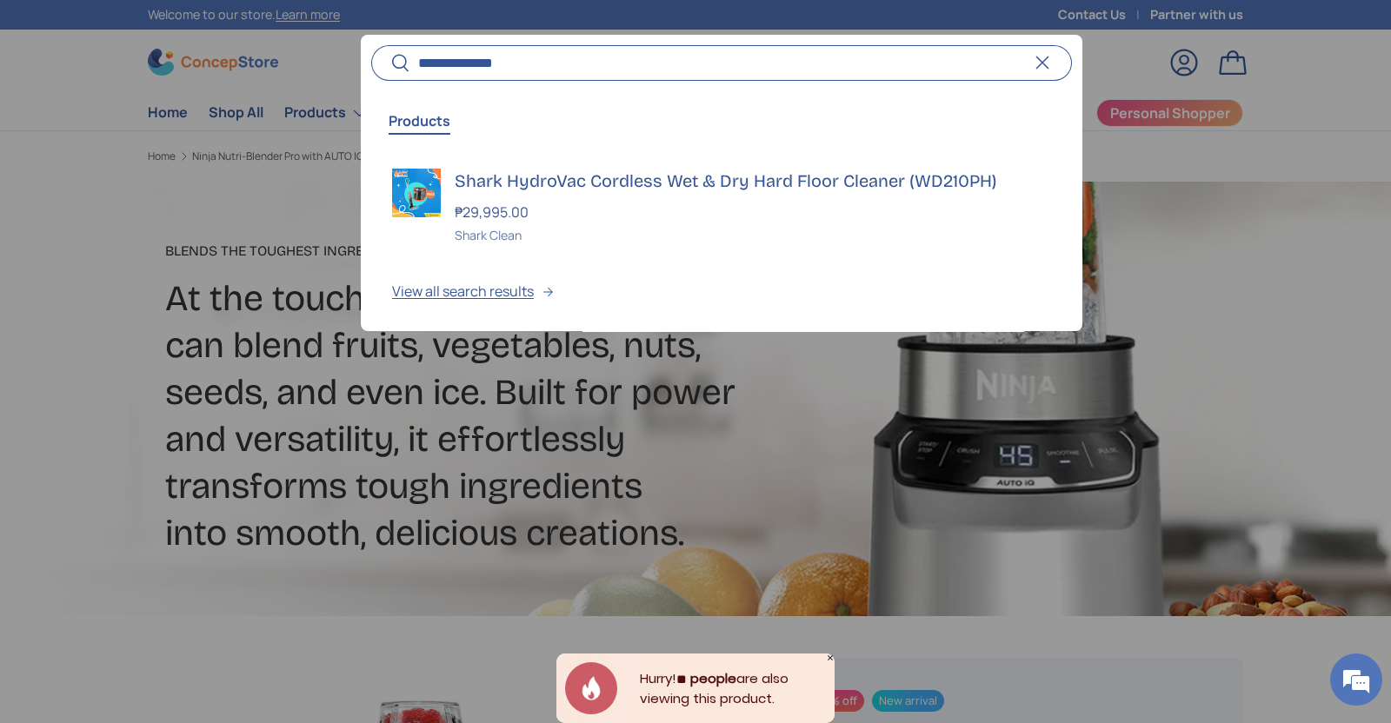
type input "**********"
click at [491, 203] on strong "₱29,995.00" at bounding box center [494, 212] width 78 height 19
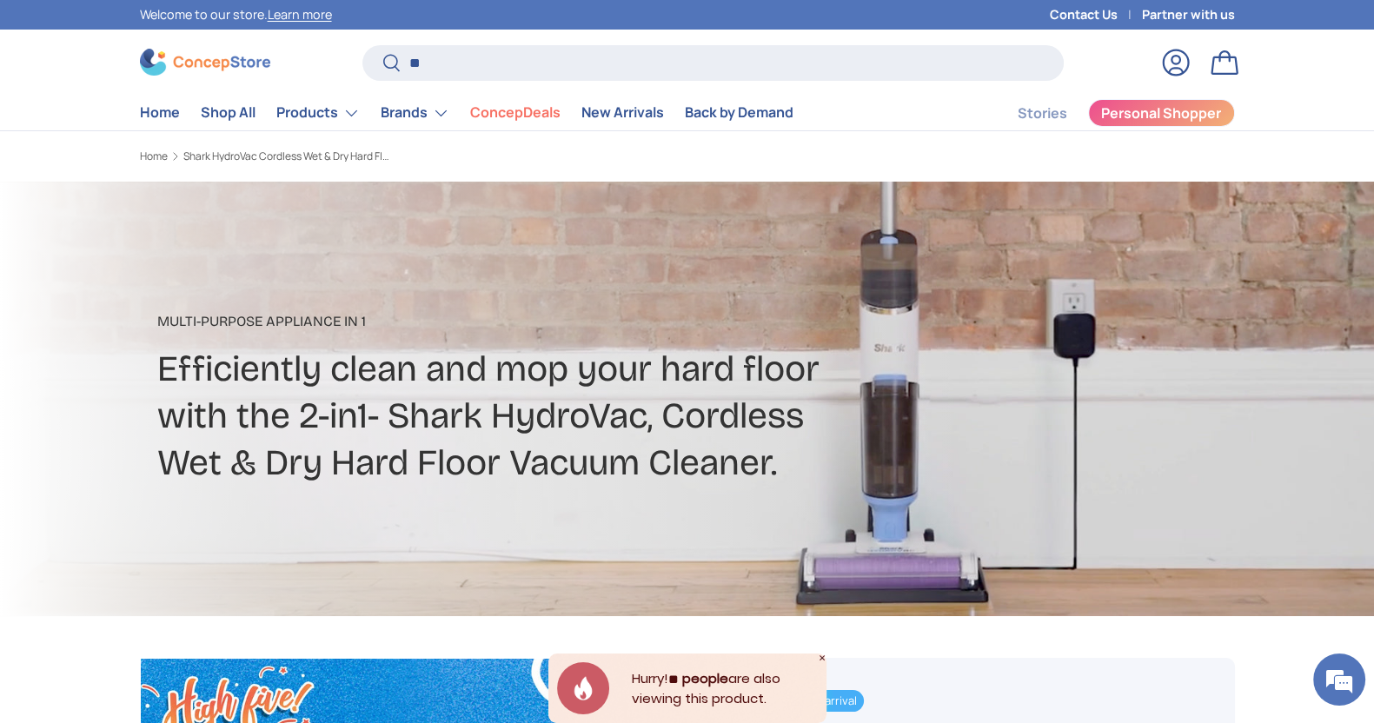
type input "*"
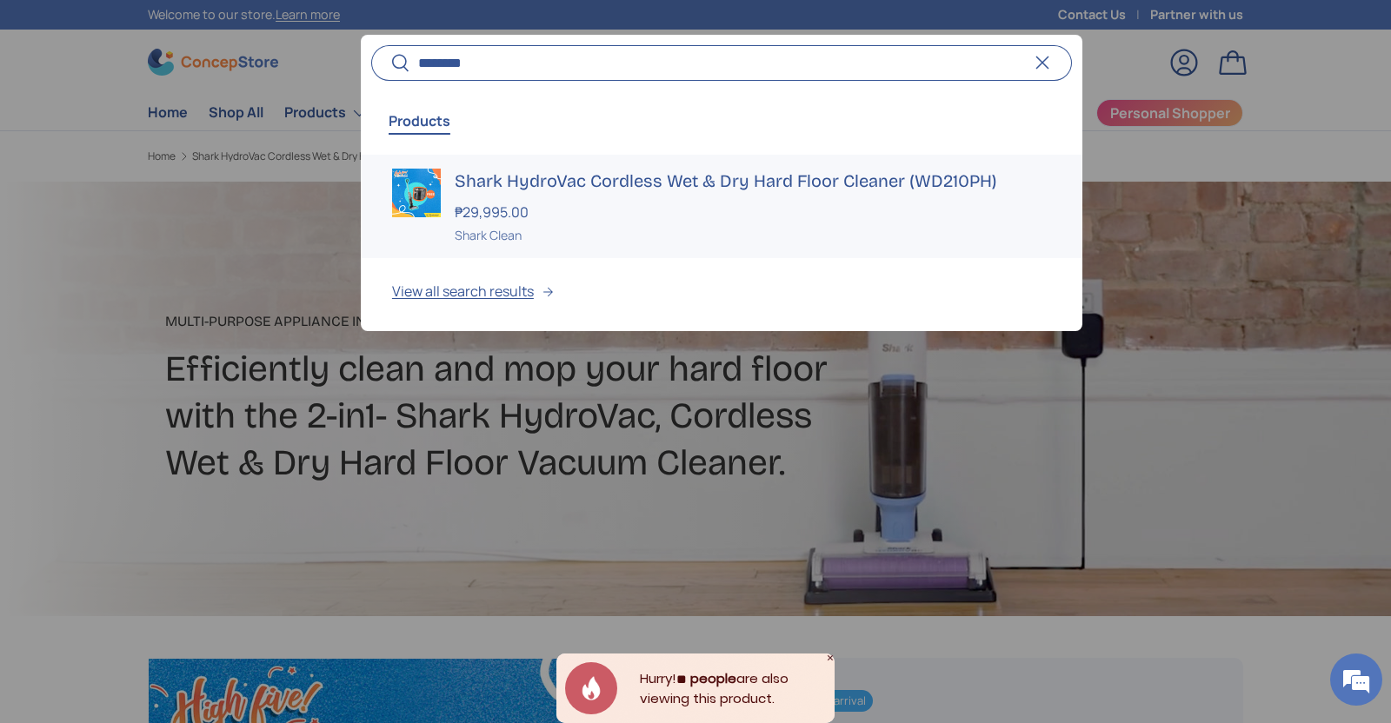
type input "********"
click at [574, 213] on div "₱29,995.00" at bounding box center [753, 212] width 596 height 21
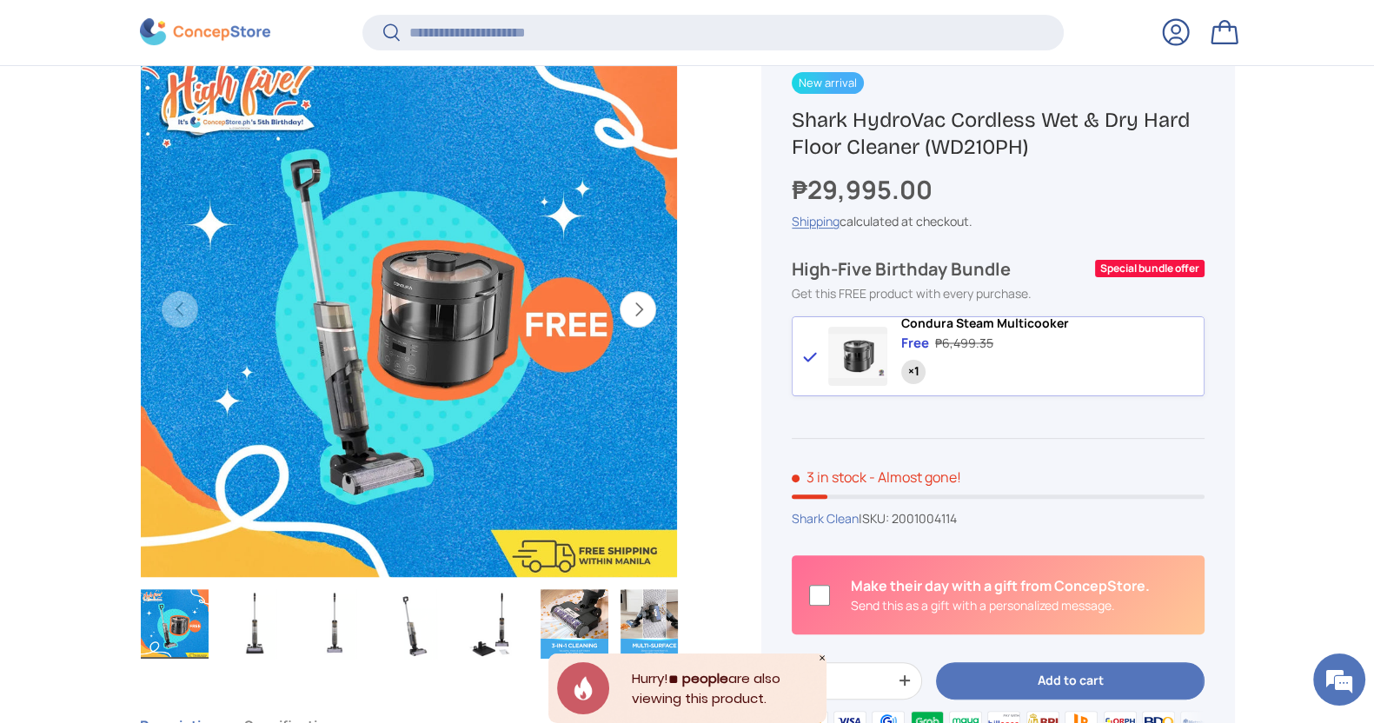
scroll to position [615, 0]
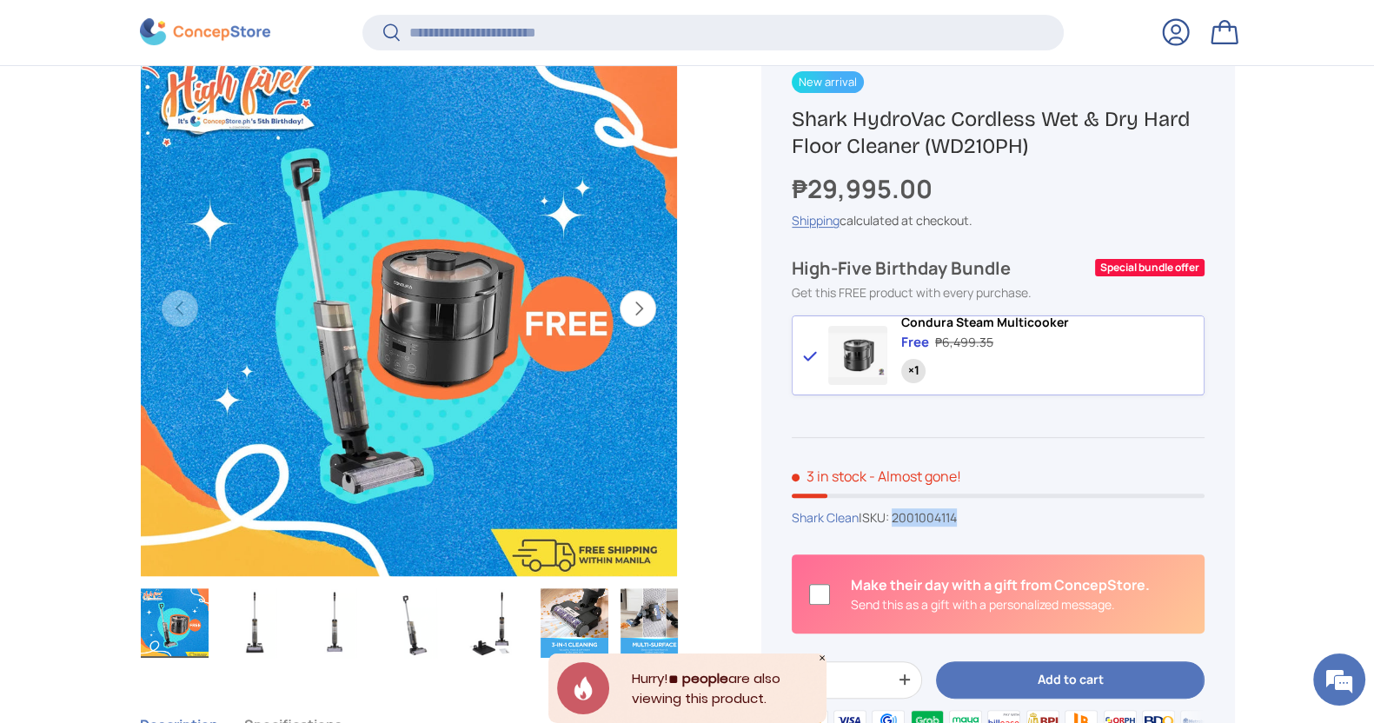
drag, startPoint x: 978, startPoint y: 534, endPoint x: 900, endPoint y: 536, distance: 77.4
click at [900, 527] on div "Shark Clean | SKU: 2001004114" at bounding box center [998, 517] width 412 height 18
copy span "2001004114"
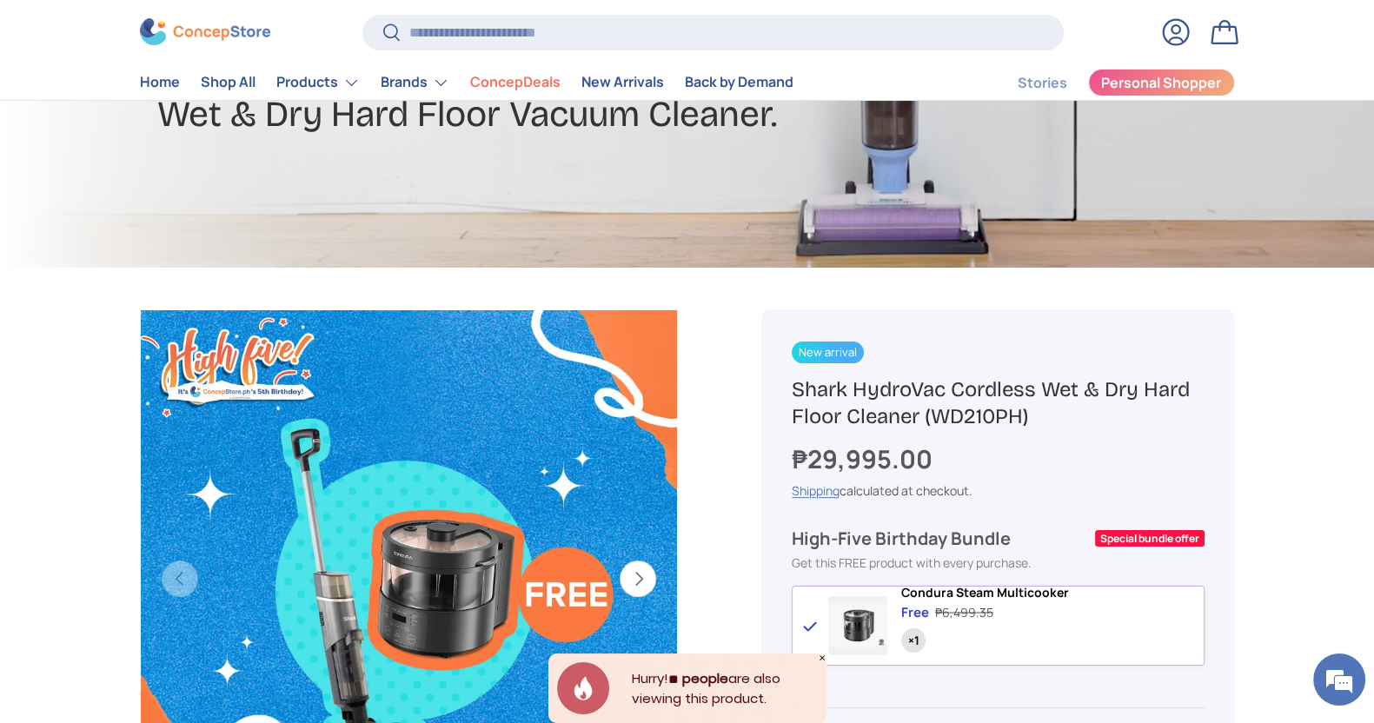
scroll to position [0, 0]
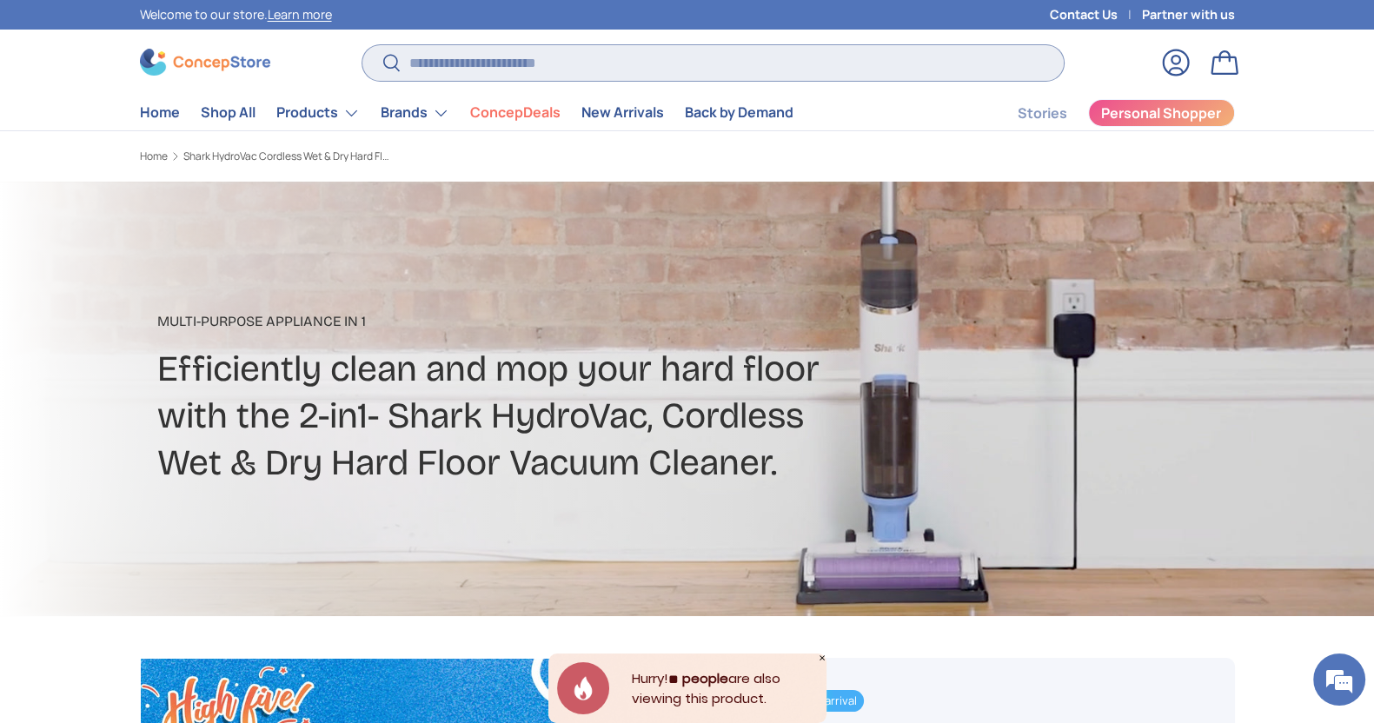
click at [656, 63] on input "Search" at bounding box center [712, 63] width 701 height 36
